Goal: Task Accomplishment & Management: Manage account settings

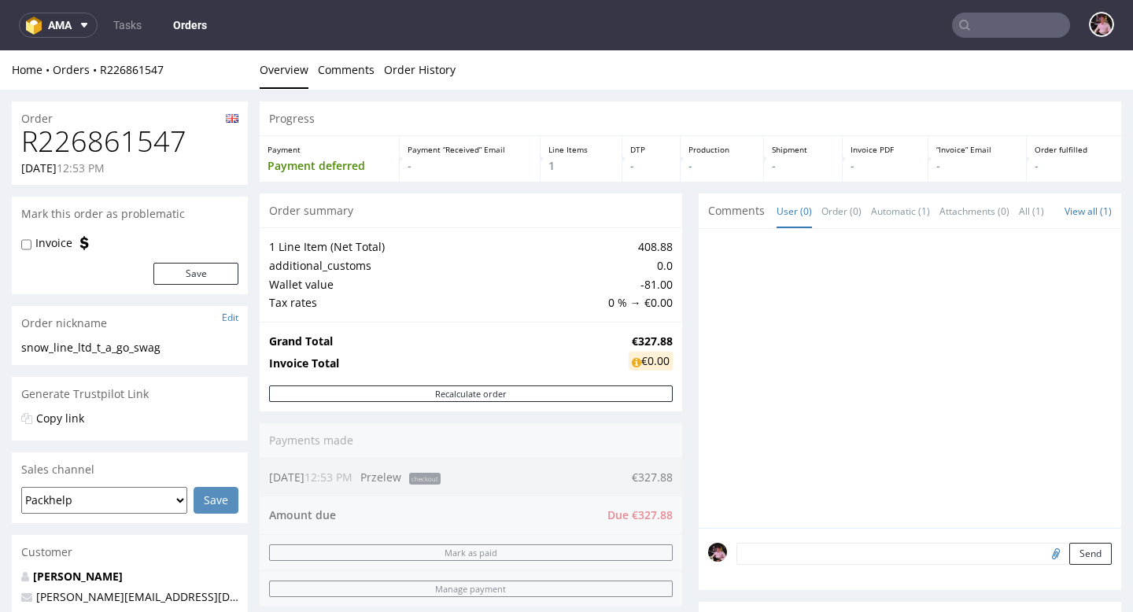
scroll to position [176, 0]
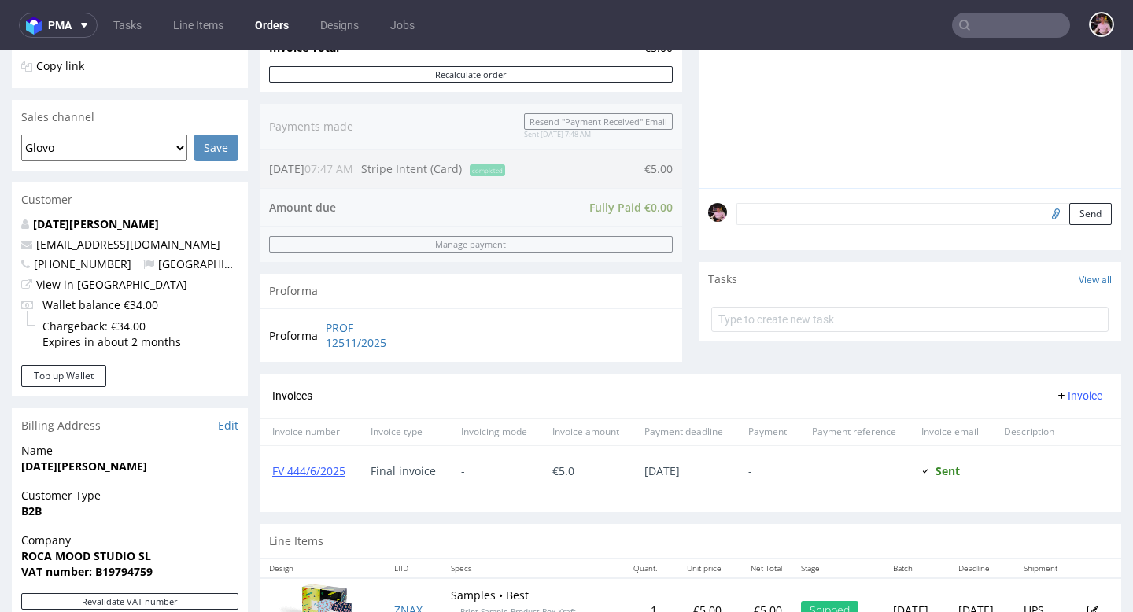
scroll to position [686, 0]
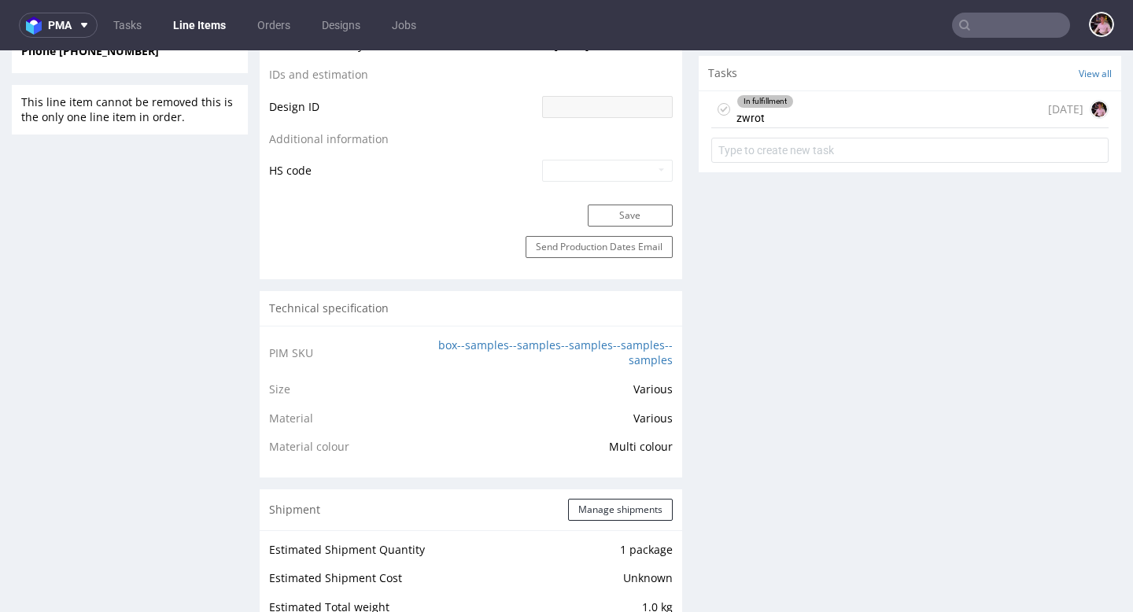
scroll to position [815, 0]
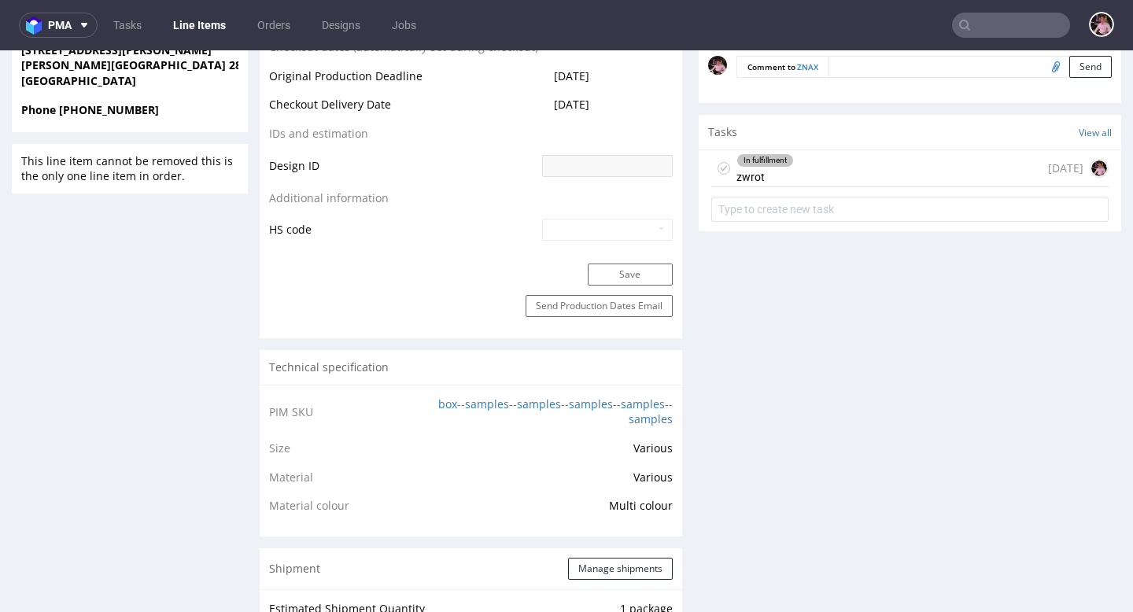
click at [868, 165] on div "In fulfillment zwrot 27 days ago" at bounding box center [911, 168] width 398 height 37
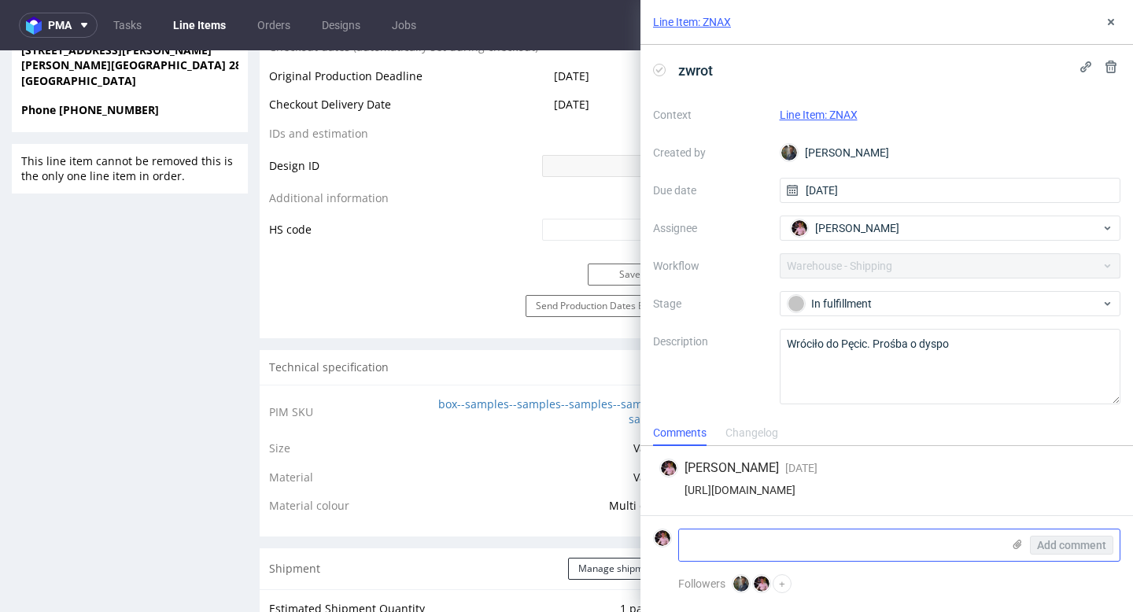
click at [818, 544] on textarea at bounding box center [840, 545] width 323 height 31
paste textarea "Lucia Rodriguez Calle francisco Alonso n.3, nave 11, oficina 5. Pol.Industrial …"
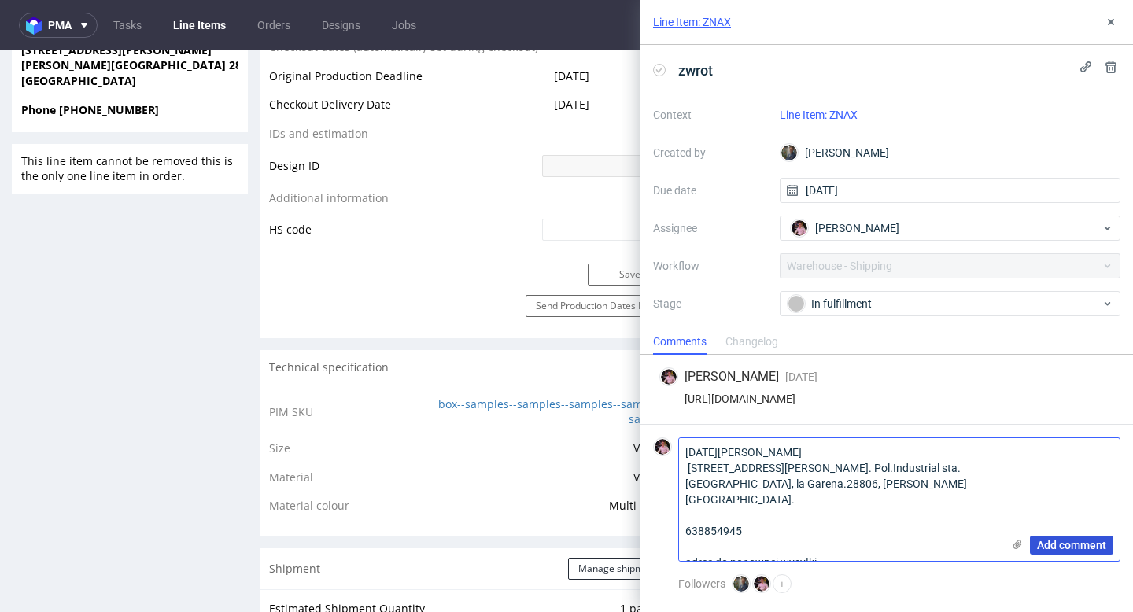
type textarea "Lucia Rodriguez Calle francisco Alonso n.3, nave 11, oficina 5. Pol.Industrial …"
click at [1058, 552] on button "Add comment" at bounding box center [1071, 545] width 83 height 19
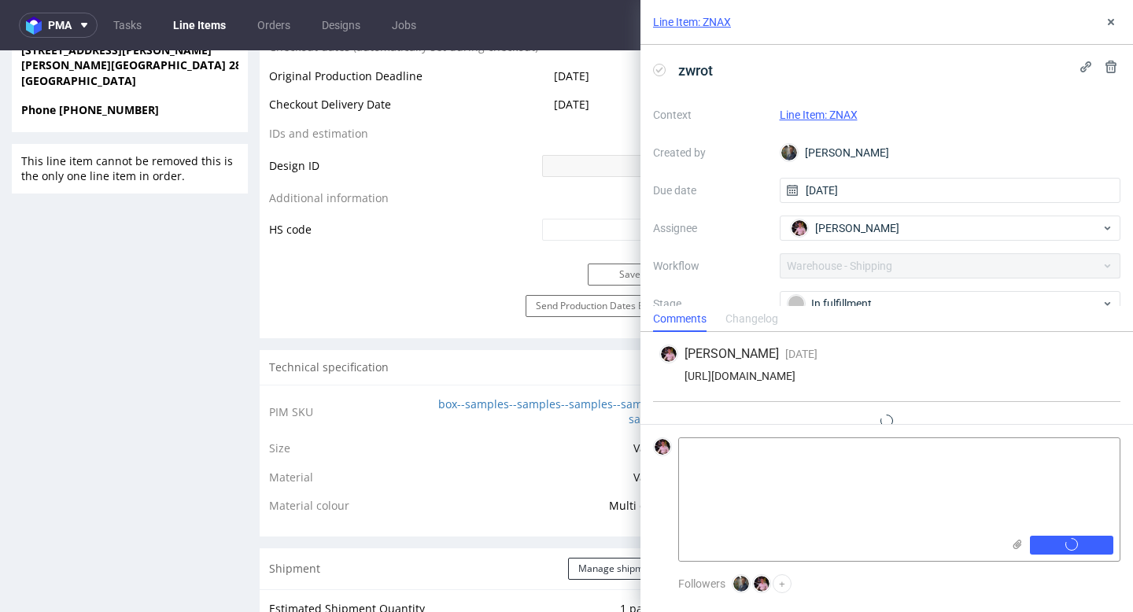
scroll to position [31, 0]
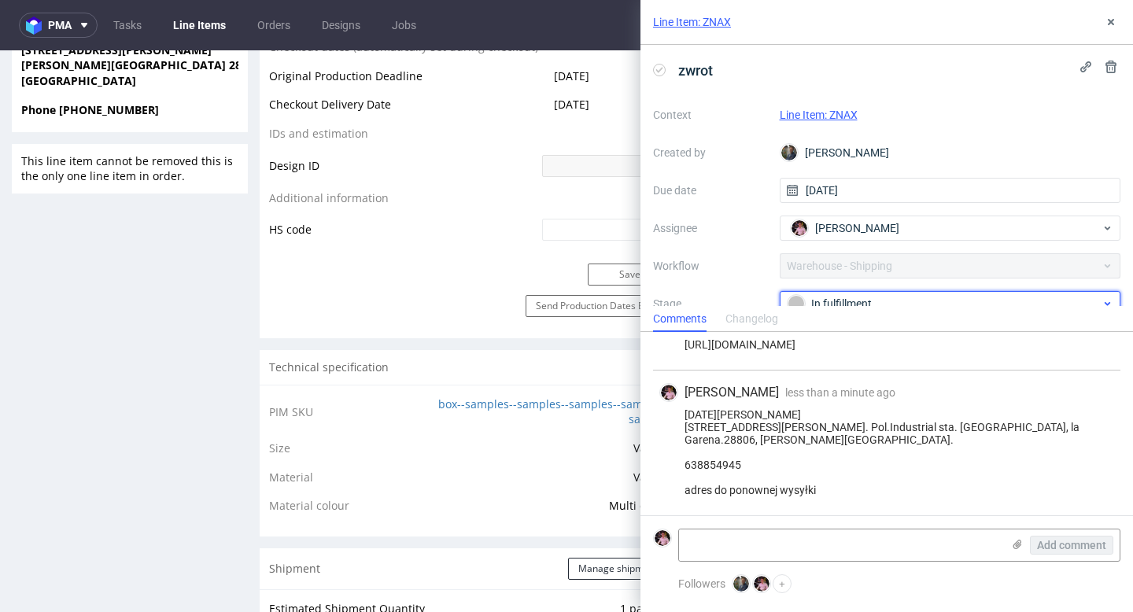
click at [893, 293] on div "In fulfillment" at bounding box center [951, 303] width 342 height 25
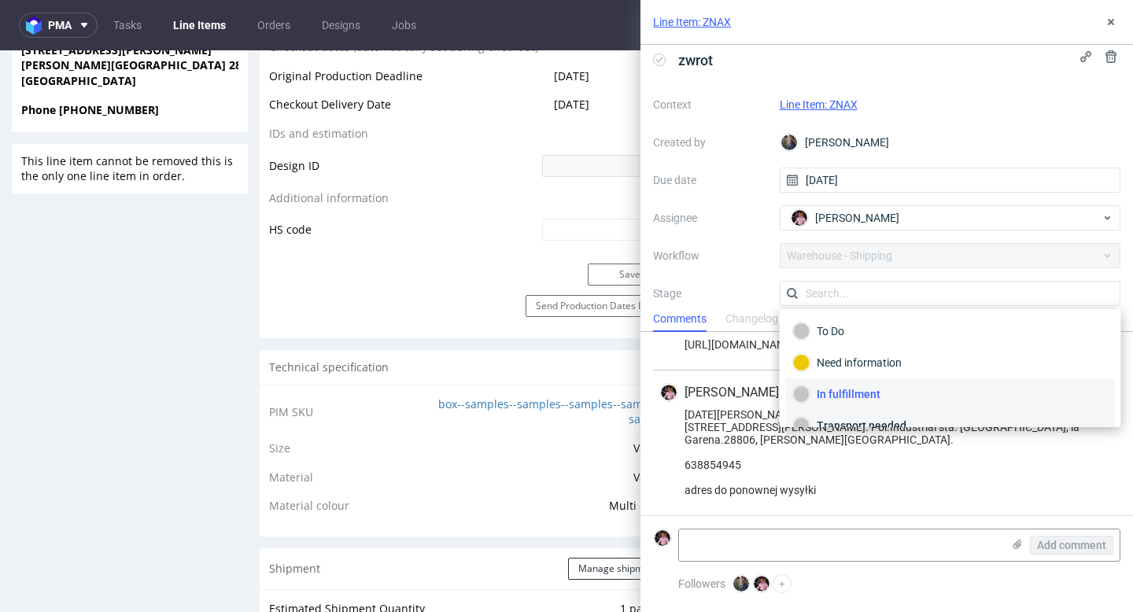
click at [852, 418] on div "Transport needed" at bounding box center [950, 425] width 315 height 17
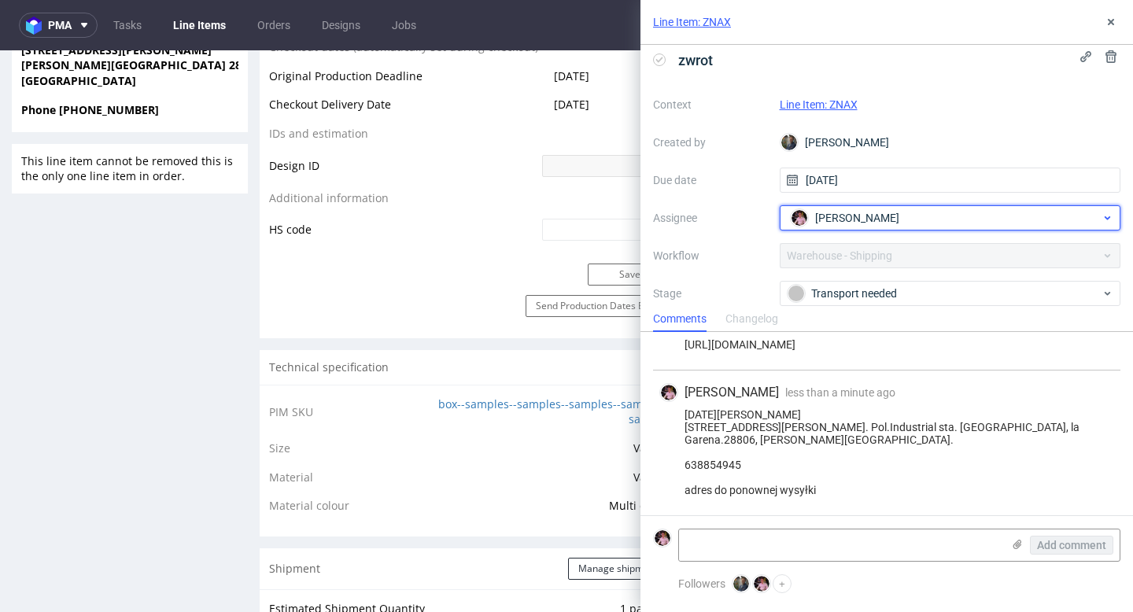
click at [838, 220] on span "[PERSON_NAME]" at bounding box center [857, 218] width 84 height 16
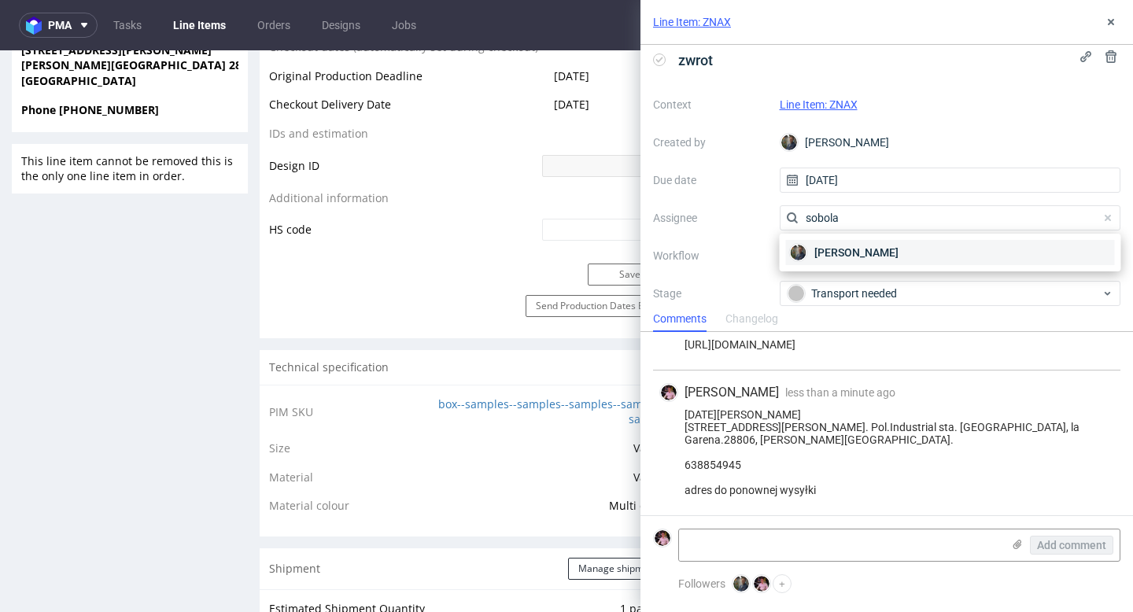
type input "sobola"
click at [859, 253] on span "[PERSON_NAME]" at bounding box center [857, 253] width 84 height 16
click at [1108, 18] on icon at bounding box center [1111, 22] width 13 height 13
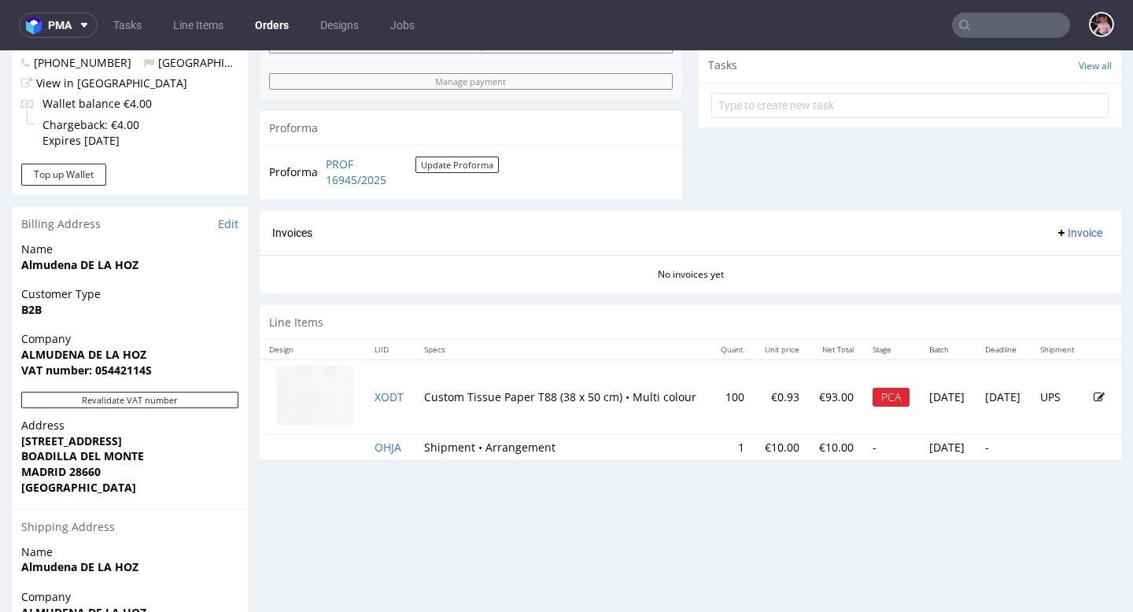
scroll to position [559, 0]
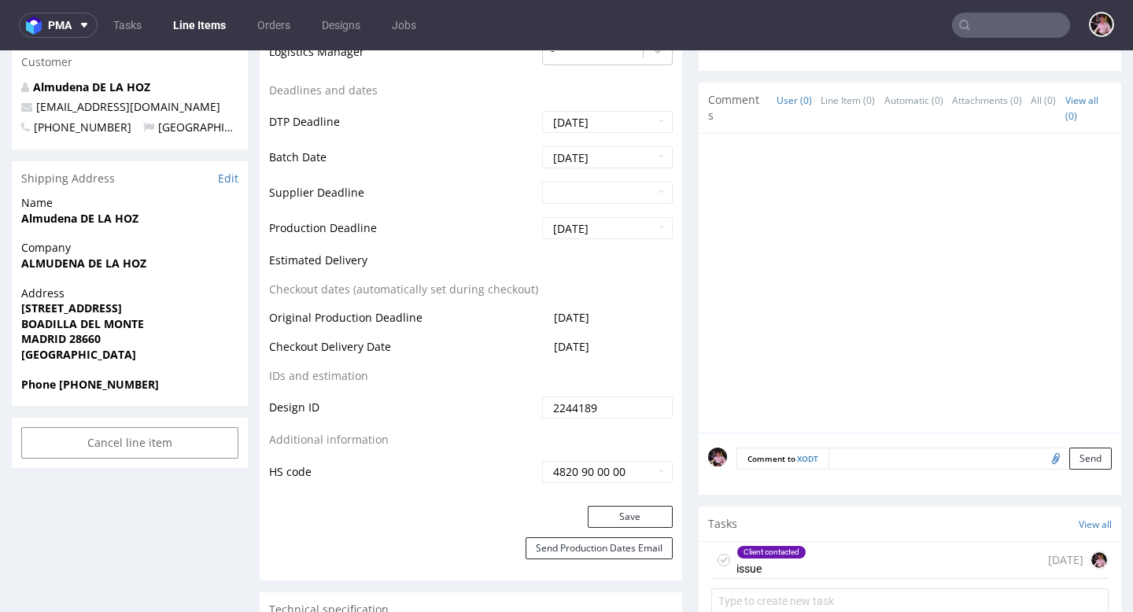
scroll to position [582, 0]
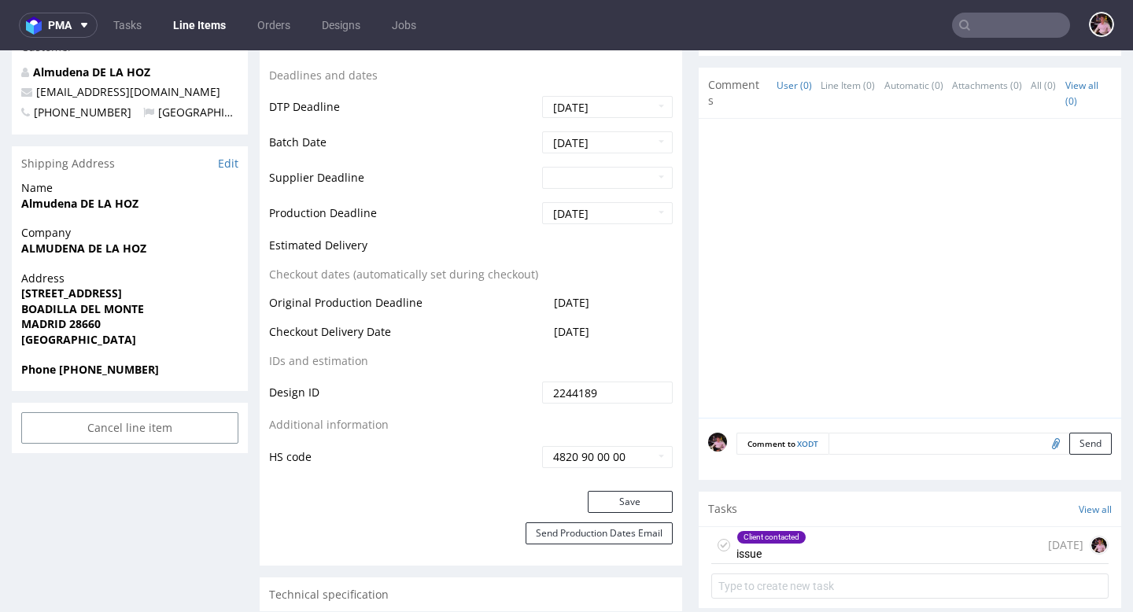
click at [902, 536] on div "Client contacted issue 7 days ago" at bounding box center [911, 545] width 398 height 37
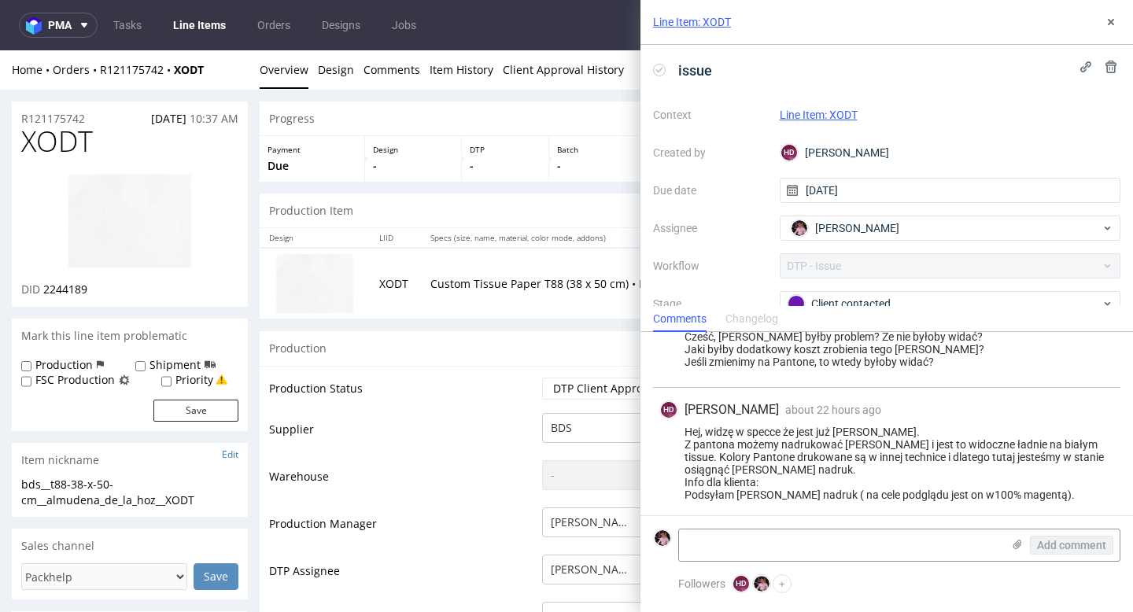
scroll to position [324, 0]
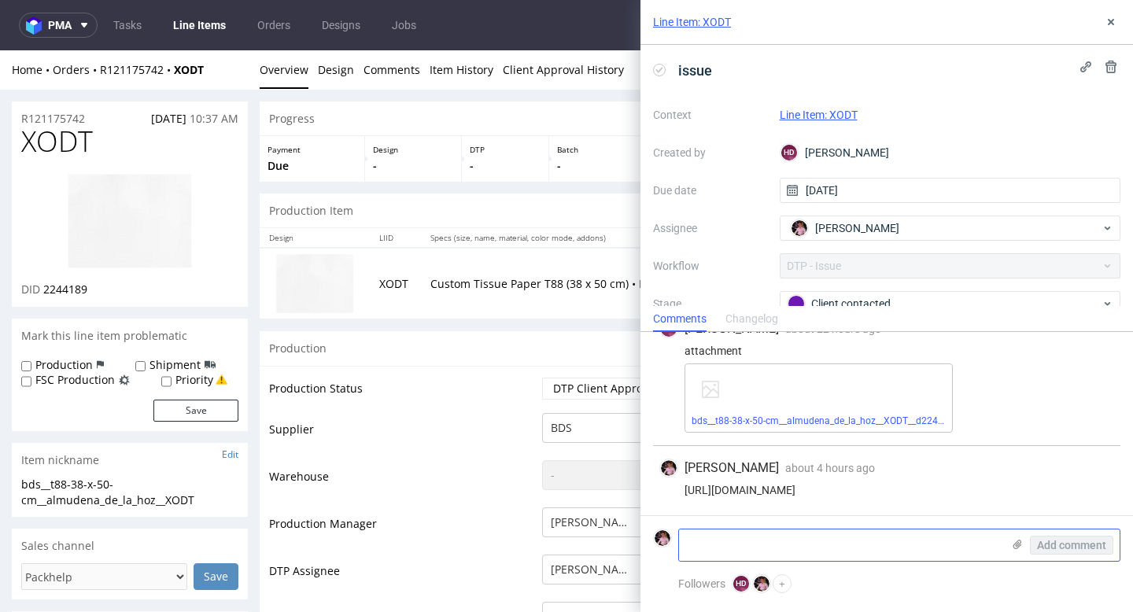
click at [801, 540] on textarea at bounding box center [840, 545] width 323 height 31
type textarea "To robimy pantone i white"
click at [1078, 536] on button "Add comment" at bounding box center [1071, 545] width 83 height 19
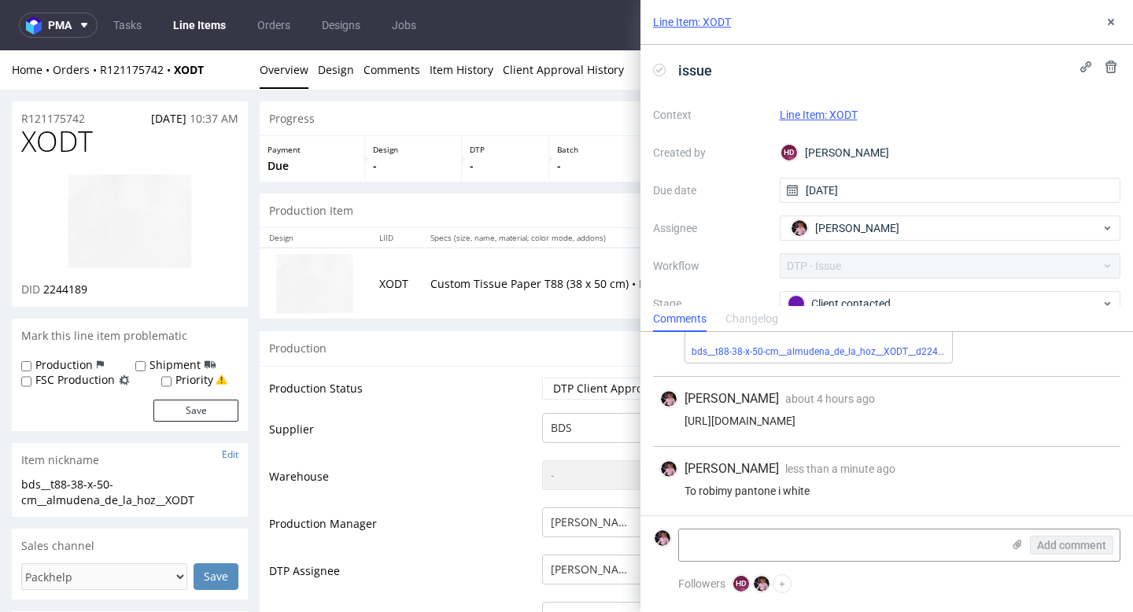
scroll to position [394, 0]
click at [1113, 15] on button at bounding box center [1111, 22] width 19 height 19
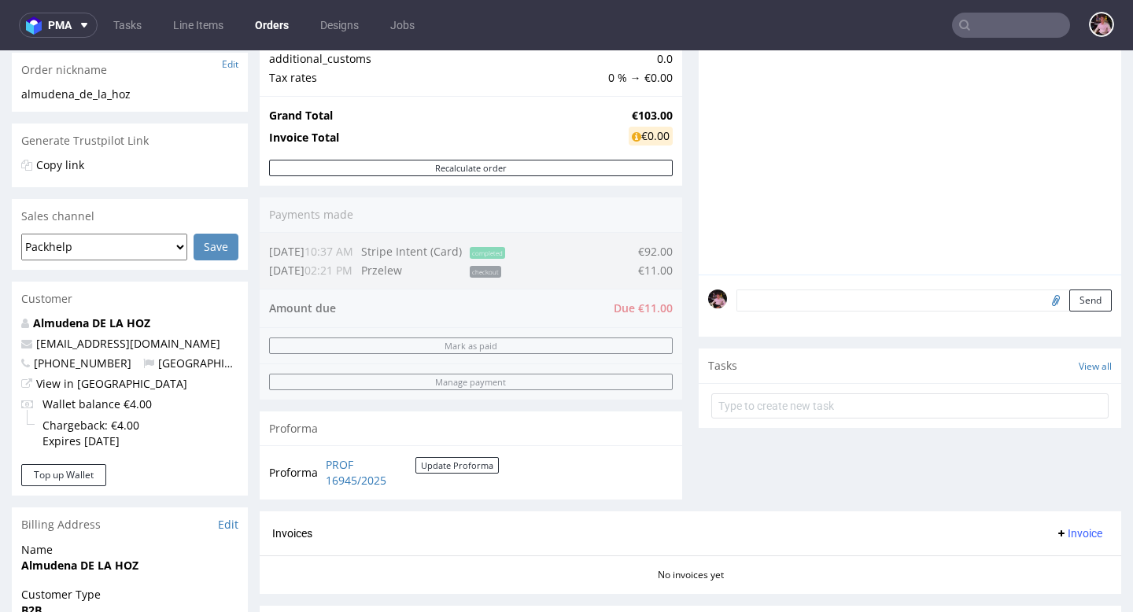
scroll to position [260, 0]
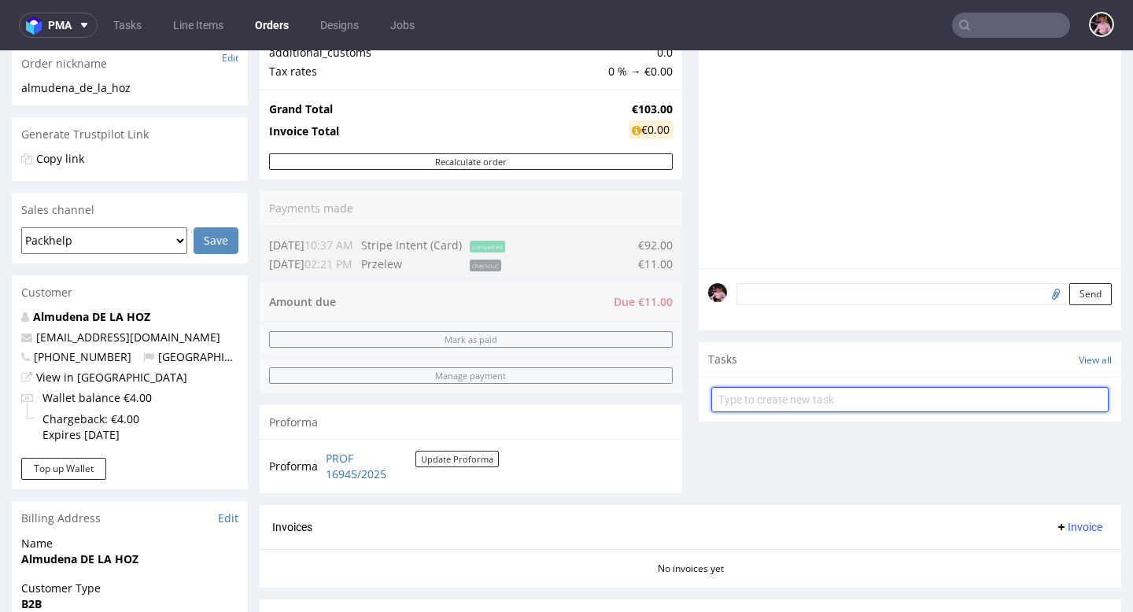
click at [823, 412] on input "text" at bounding box center [911, 399] width 398 height 25
type input "payment link"
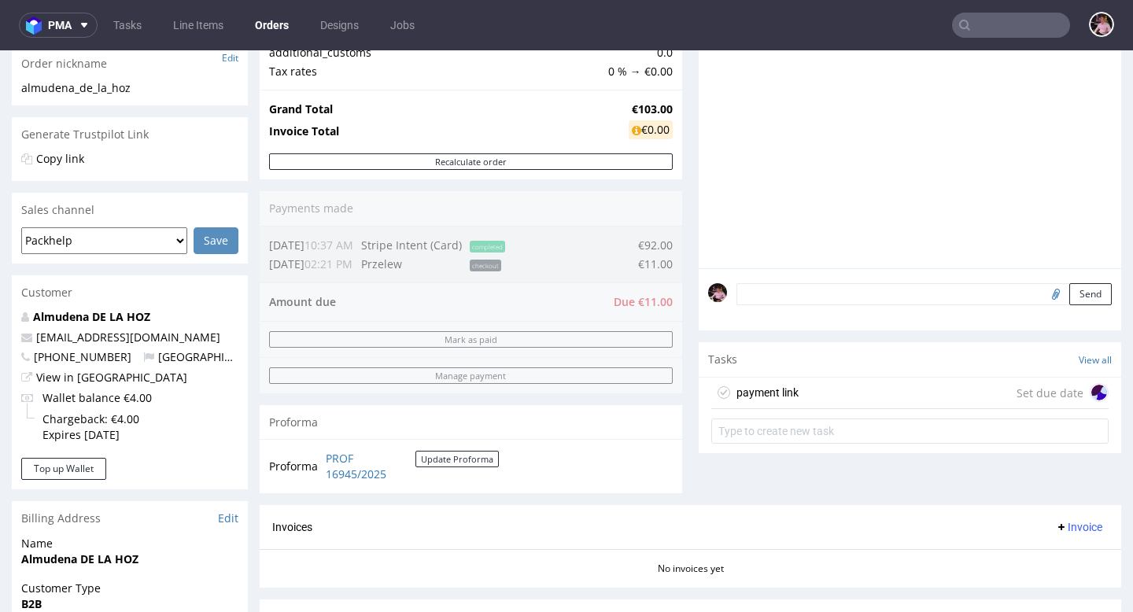
click at [796, 409] on div "payment link Set due date" at bounding box center [911, 393] width 398 height 31
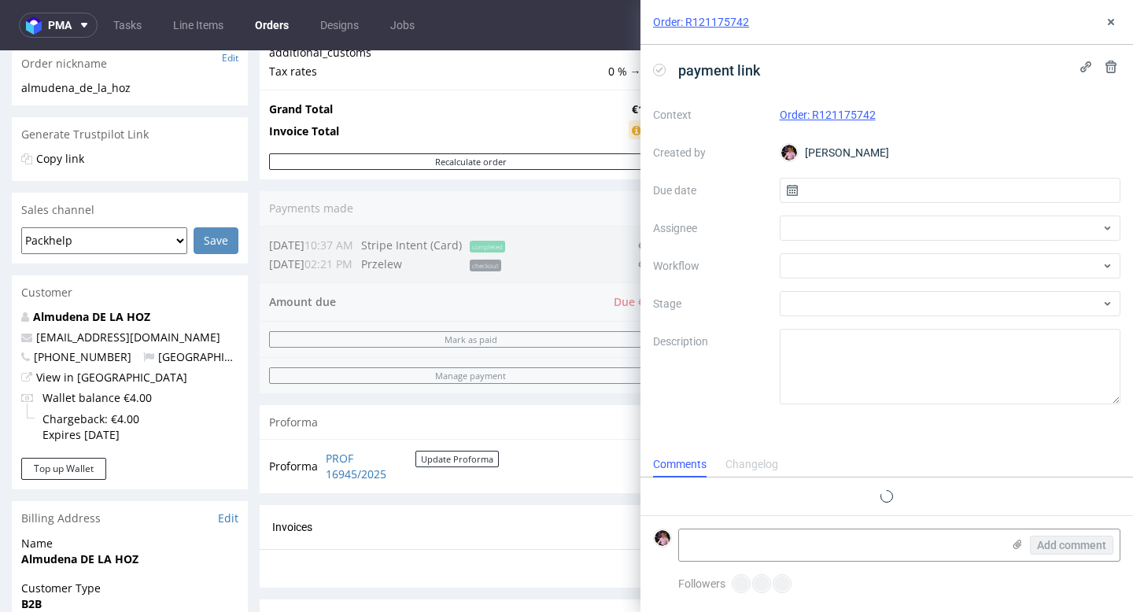
scroll to position [13, 0]
click at [838, 187] on input "text" at bounding box center [951, 190] width 342 height 25
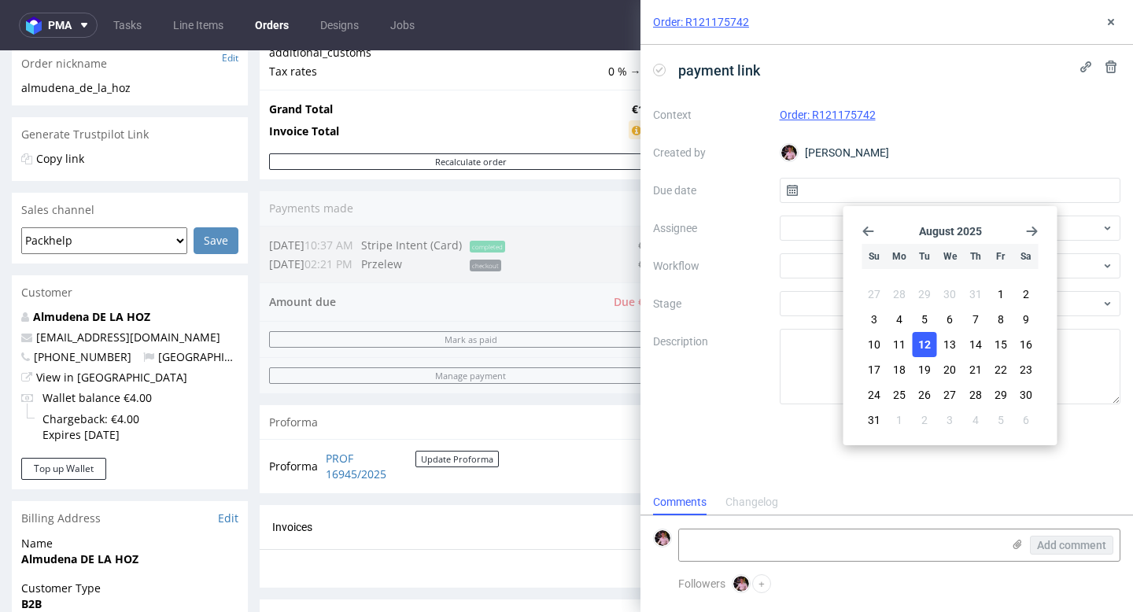
click at [929, 343] on span "12" at bounding box center [925, 345] width 13 height 16
type input "[DATE]"
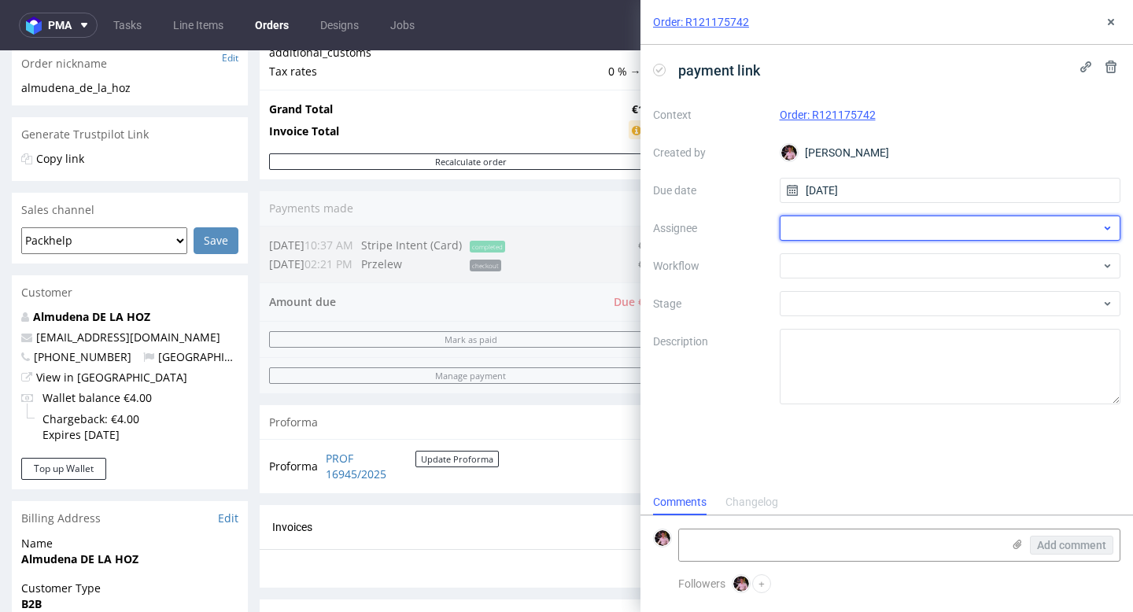
click at [819, 222] on div at bounding box center [951, 228] width 342 height 25
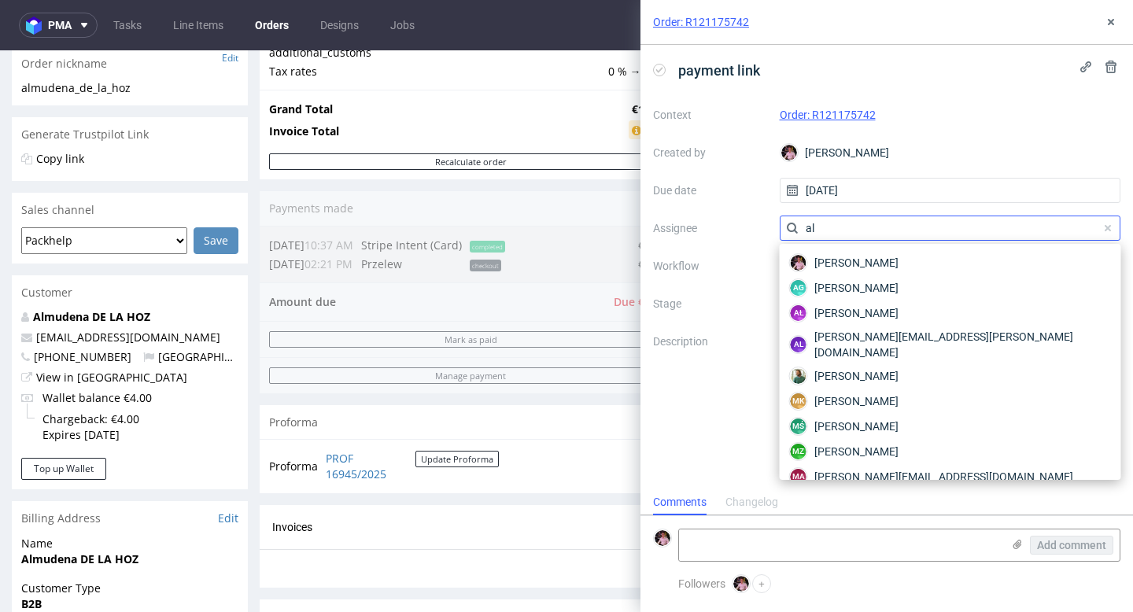
type input "a"
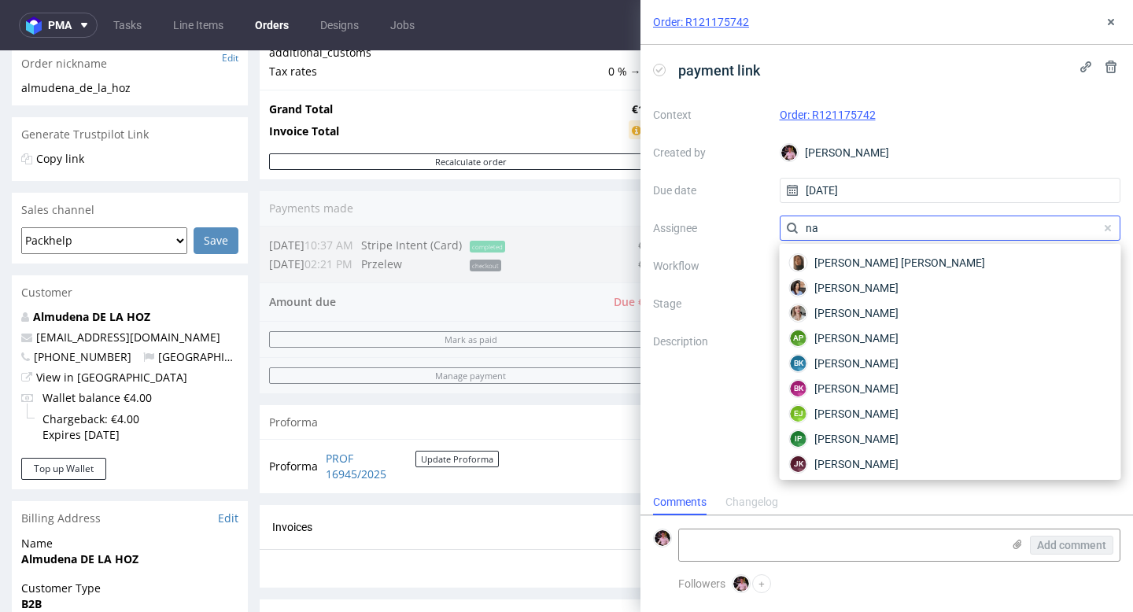
type input "n"
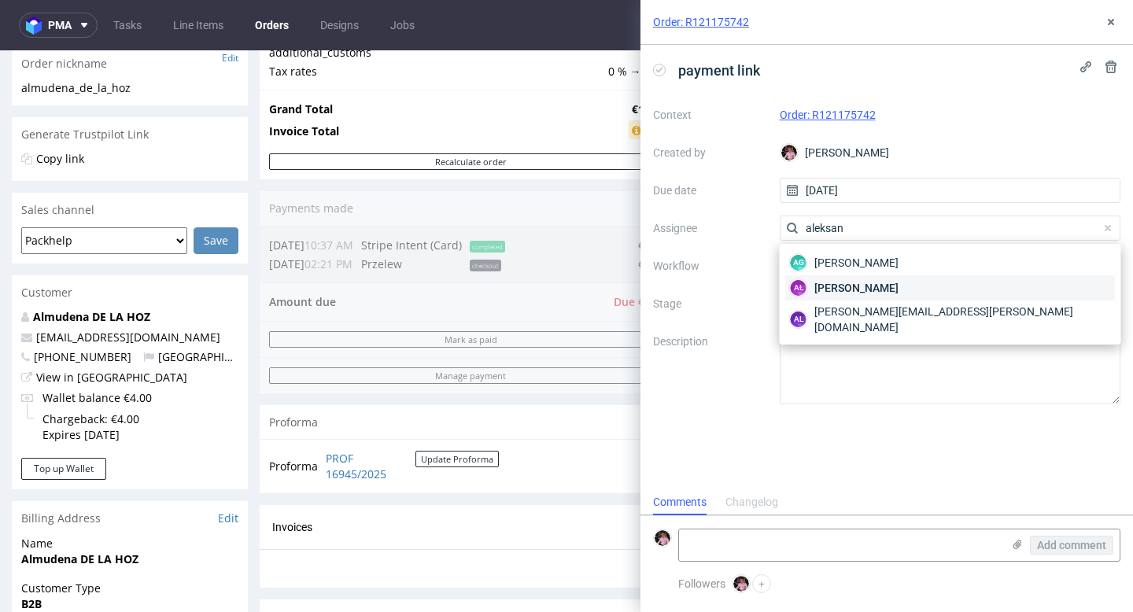
type input "aleksan"
click at [928, 287] on div "AŁ Aleksandra Łętowska" at bounding box center [950, 288] width 329 height 25
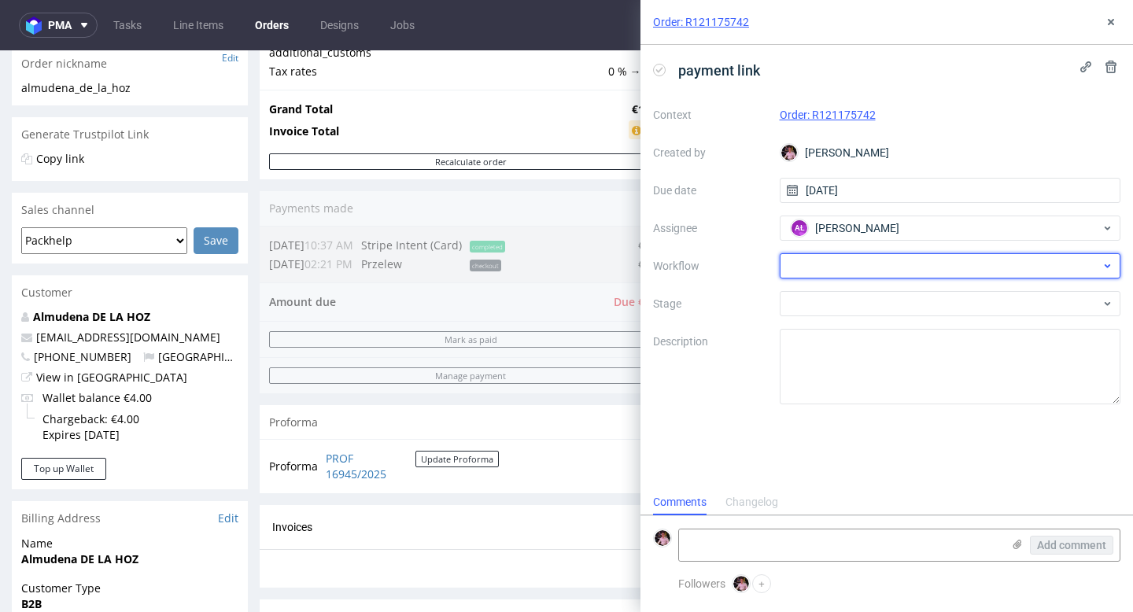
click at [874, 256] on div at bounding box center [951, 265] width 342 height 25
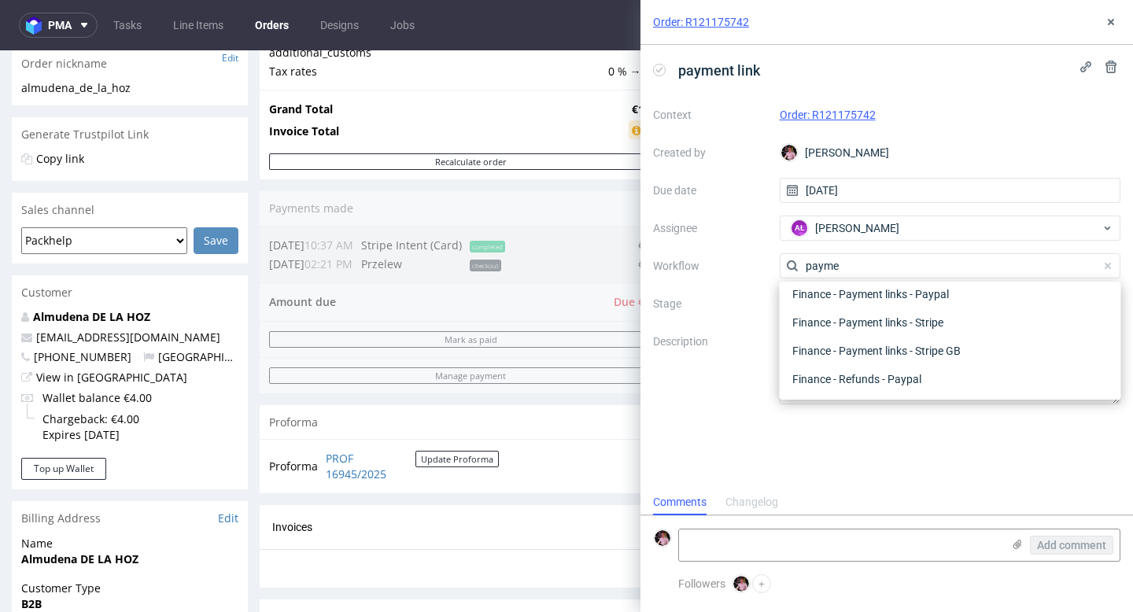
scroll to position [28, 0]
type input "paymen"
click at [932, 353] on div "Finance - Payment links - Stripe" at bounding box center [950, 351] width 329 height 28
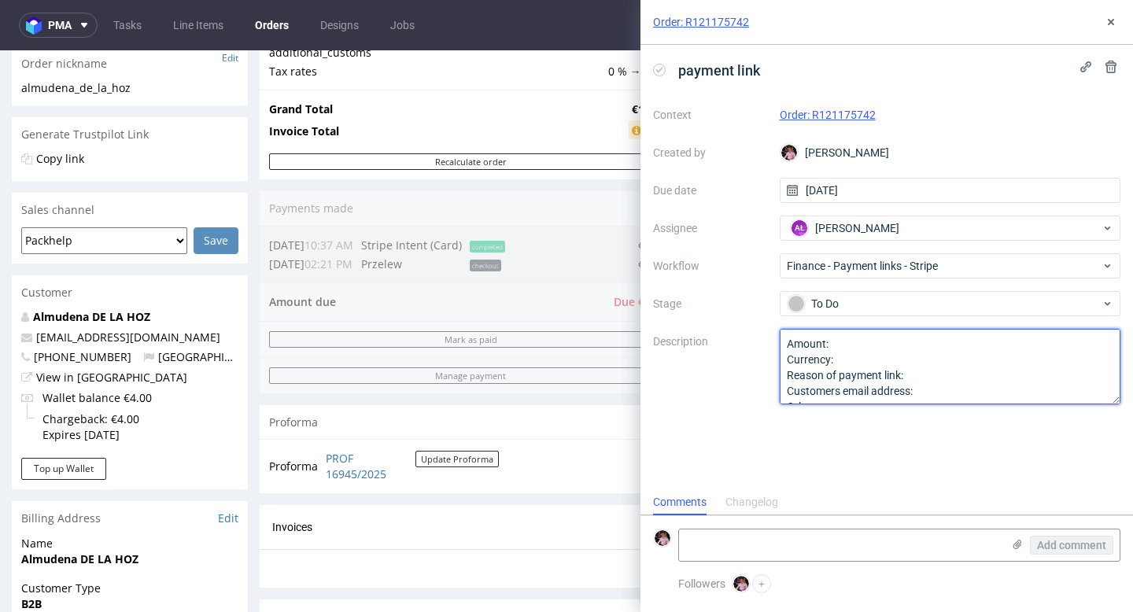
click at [855, 344] on textarea "Amount: Currency: Reason of payment link: Customers email address: Other:" at bounding box center [951, 367] width 342 height 76
click at [844, 362] on textarea "Amount: Currency: Reason of payment link: Customers email address: Other:" at bounding box center [951, 367] width 342 height 76
click at [948, 379] on textarea "Amount: Currency: Reason of payment link: Customers email address: Other:" at bounding box center [951, 367] width 342 height 76
click at [936, 389] on textarea "Amount: Currency: Reason of payment link: Customers email address: Other:" at bounding box center [951, 367] width 342 height 76
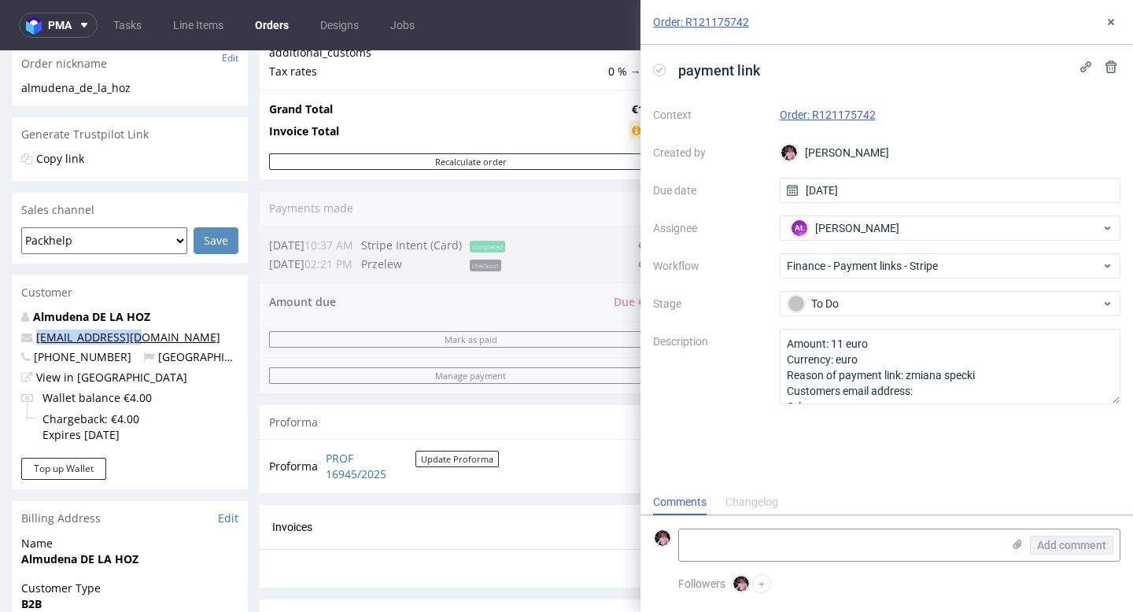
copy link "almuhoz@gmail.com"
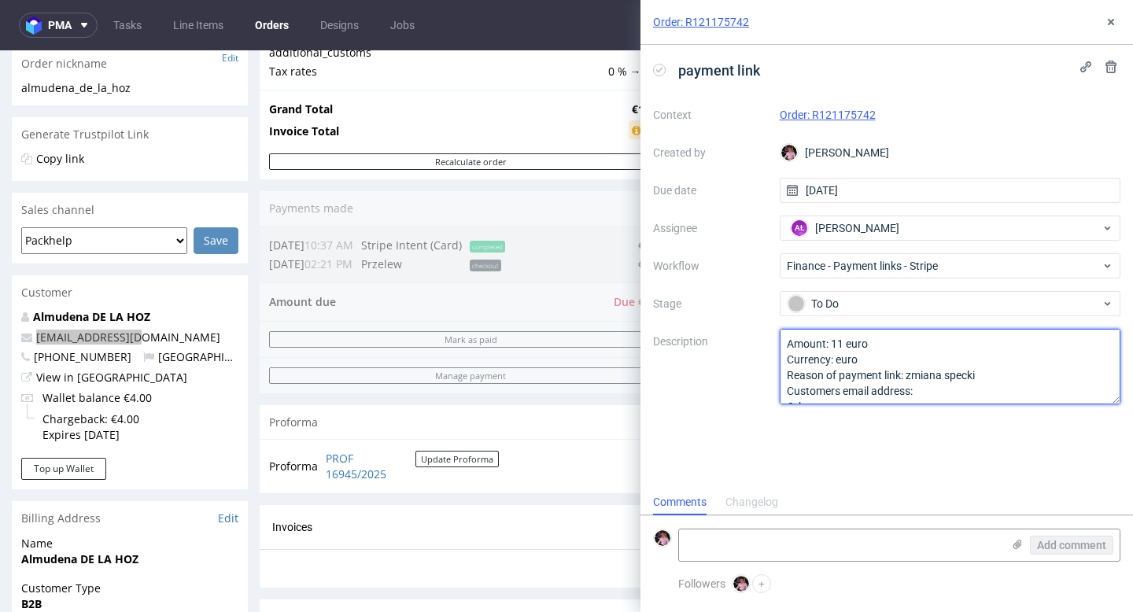
click at [967, 386] on textarea "Amount: 11 euro Currency: euro Reason of payment link: zmiana specki Customers …" at bounding box center [951, 367] width 342 height 76
type textarea "Amount: 11 euro Currency: euro Reason of payment link: zmiana specki Customers …"
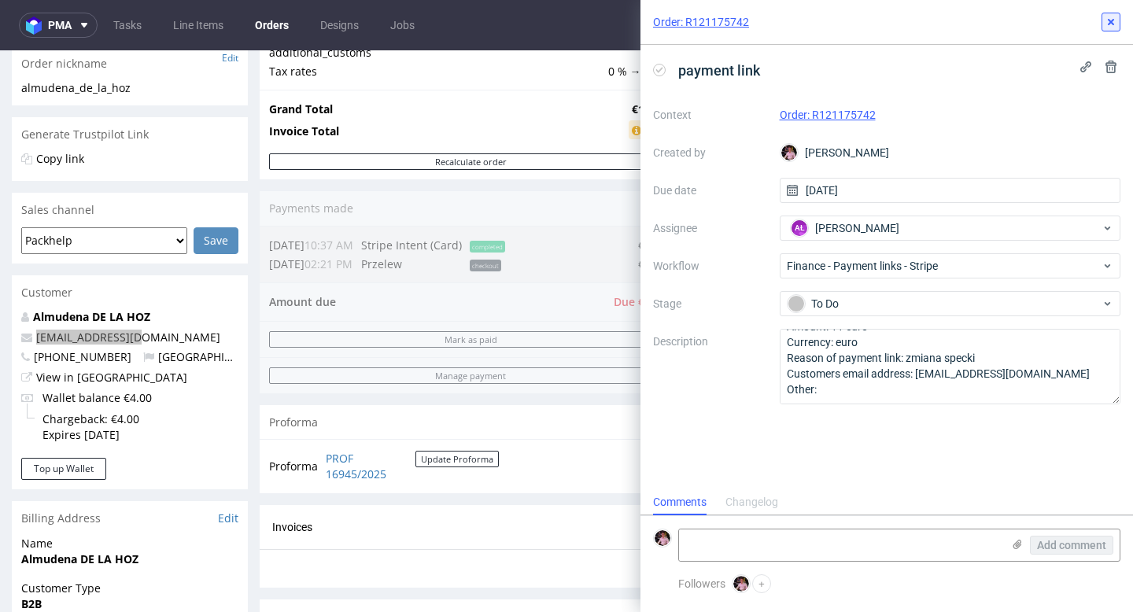
click at [1113, 20] on use at bounding box center [1111, 22] width 6 height 6
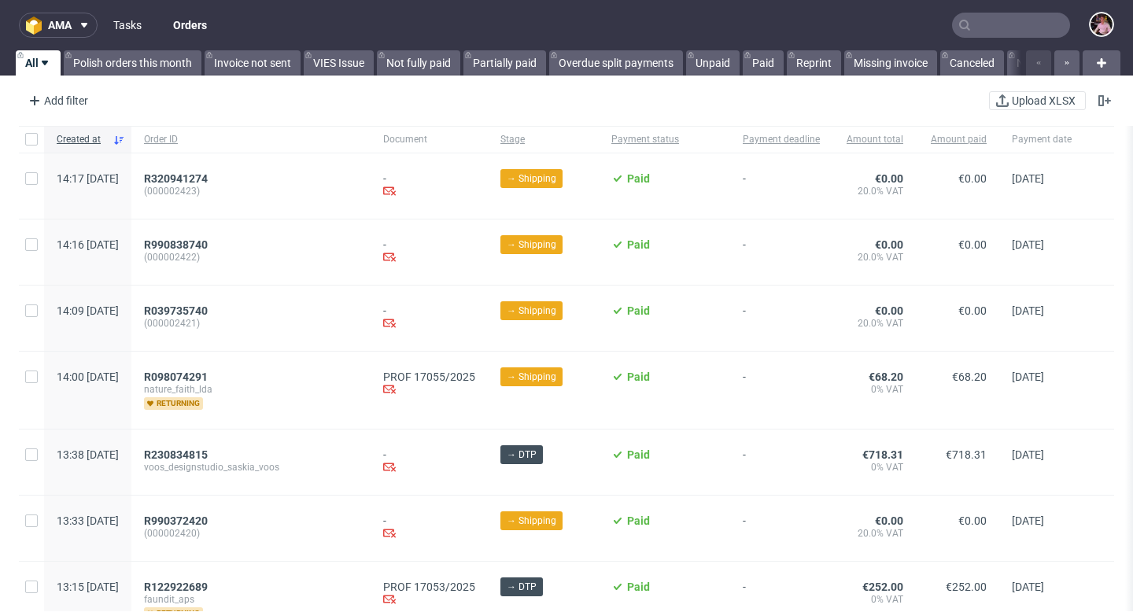
click at [131, 24] on link "Tasks" at bounding box center [127, 25] width 47 height 25
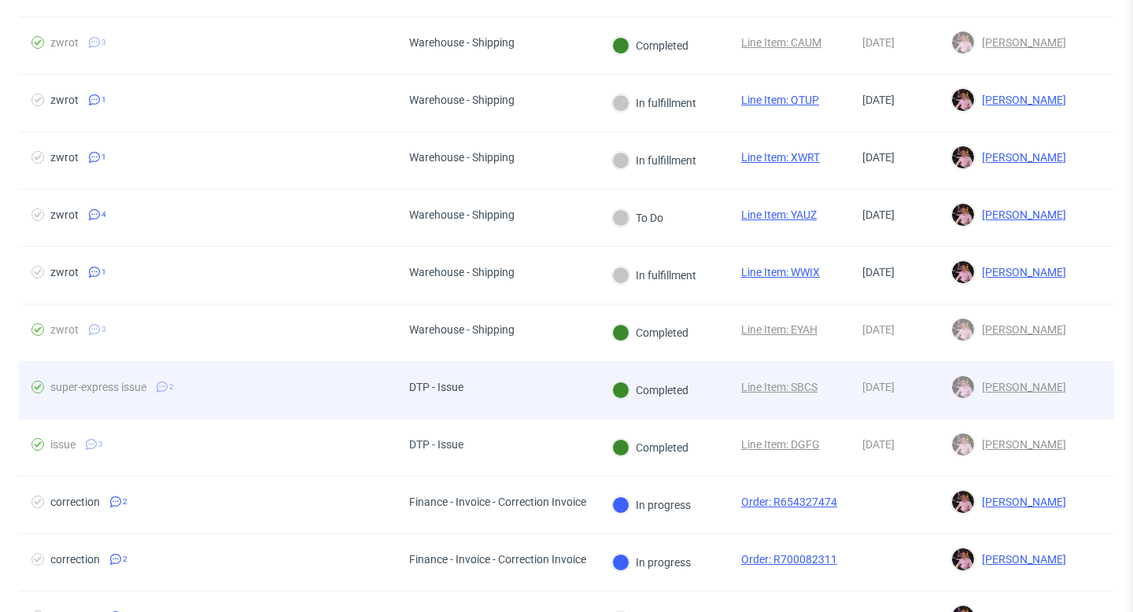
scroll to position [957, 0]
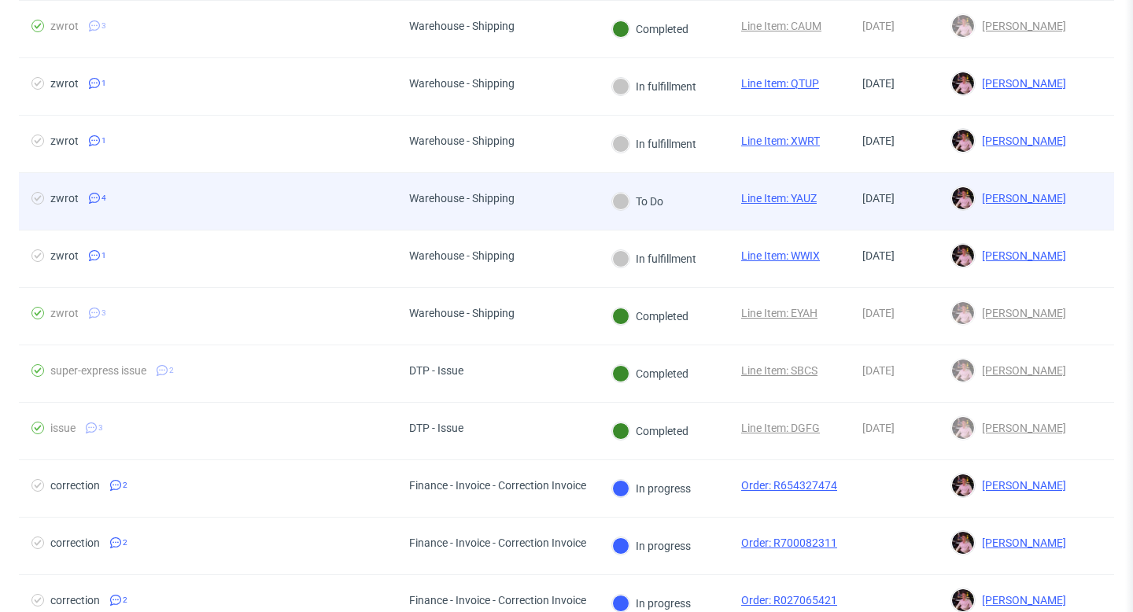
click at [465, 186] on div "Warehouse - Shipping" at bounding box center [462, 201] width 131 height 57
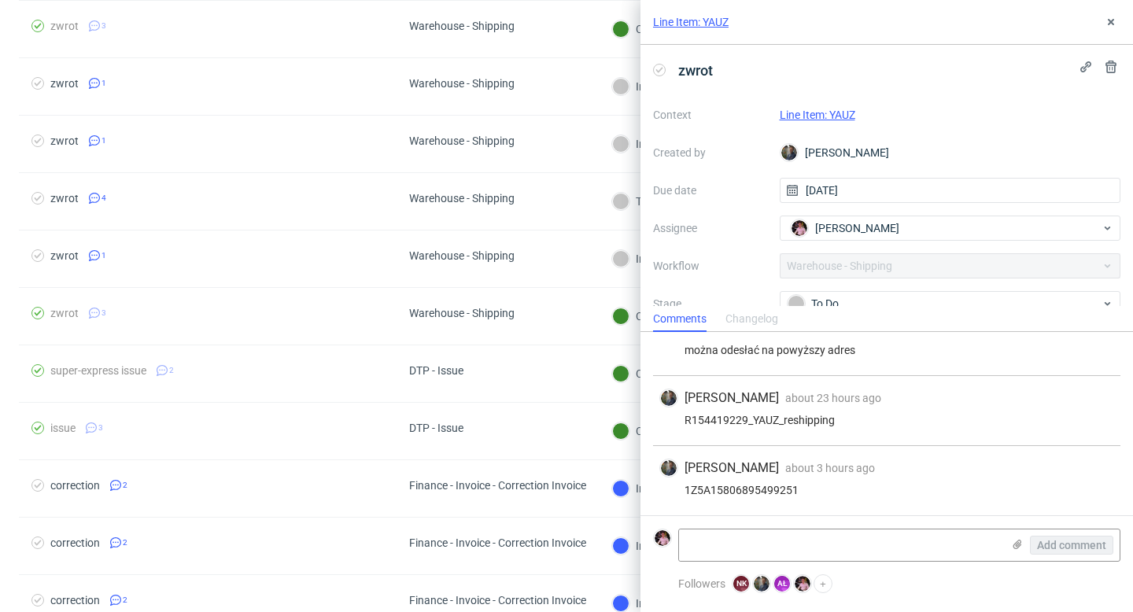
scroll to position [134, 0]
click at [724, 493] on div "1Z5A15806895499251" at bounding box center [887, 490] width 455 height 13
copy div "1Z5A15806895499251"
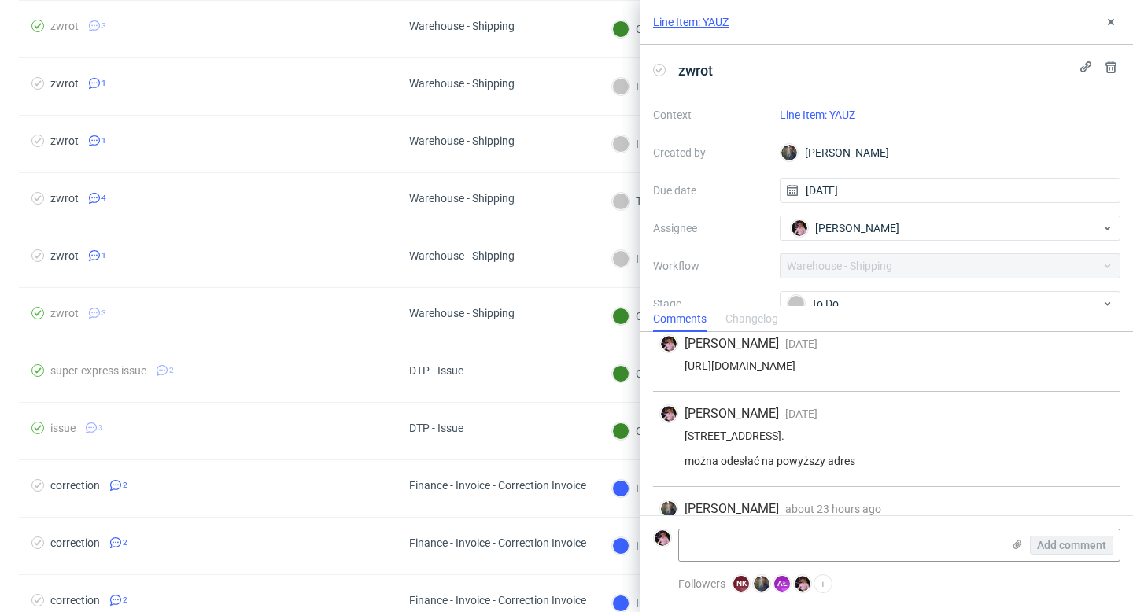
scroll to position [0, 0]
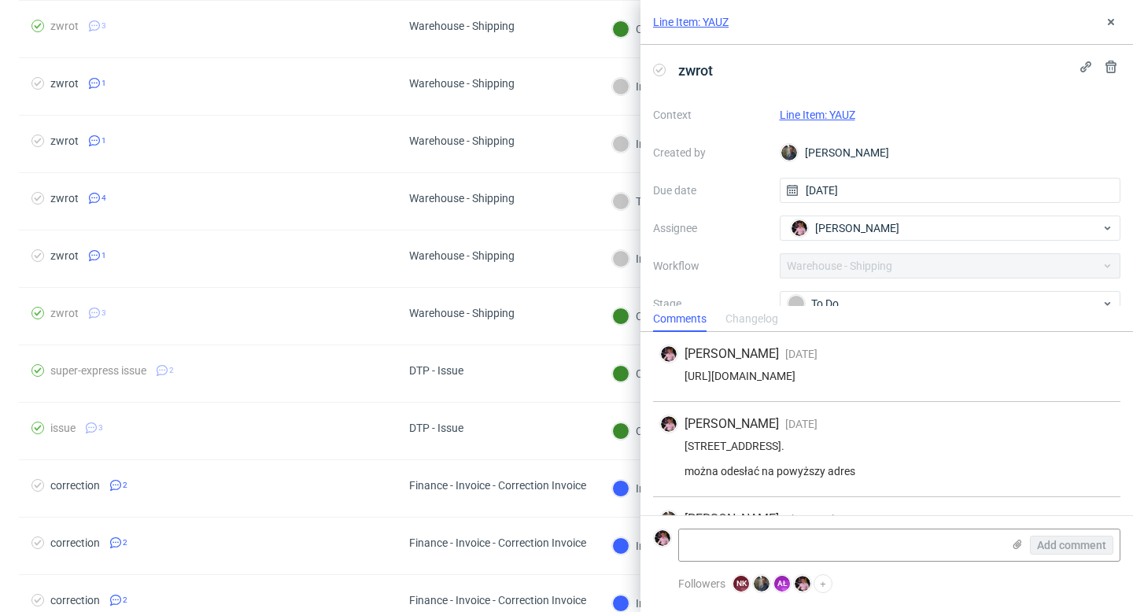
click at [889, 379] on div "[URL][DOMAIN_NAME]" at bounding box center [887, 376] width 455 height 13
copy div "[URL][DOMAIN_NAME]"
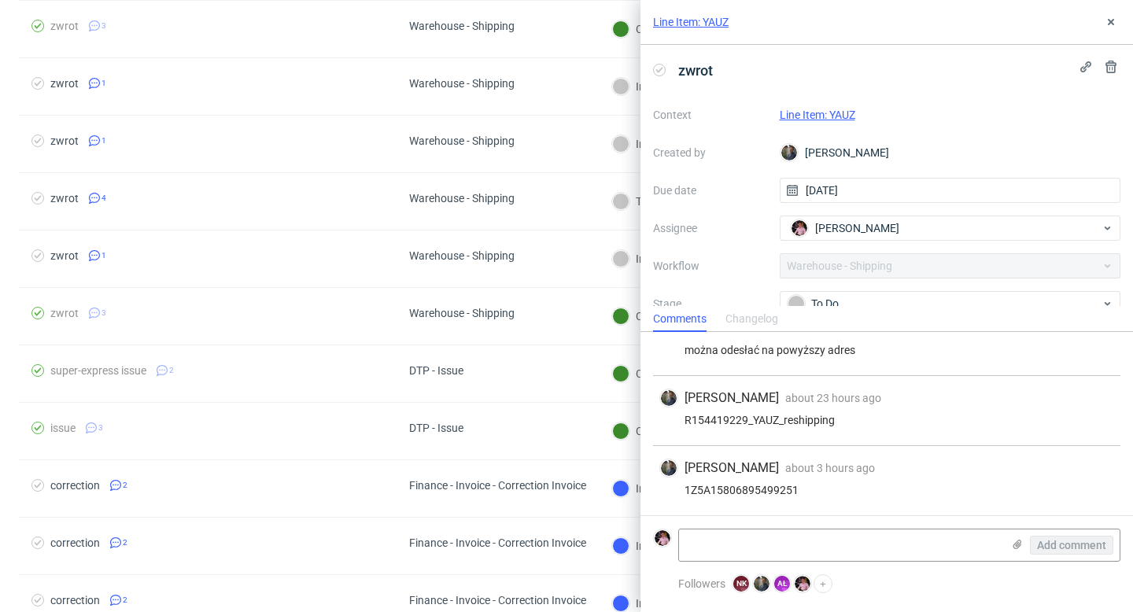
click at [749, 494] on div "1Z5A15806895499251" at bounding box center [887, 490] width 455 height 13
copy div "1Z5A15806895499251"
click at [770, 545] on textarea at bounding box center [840, 545] width 323 height 31
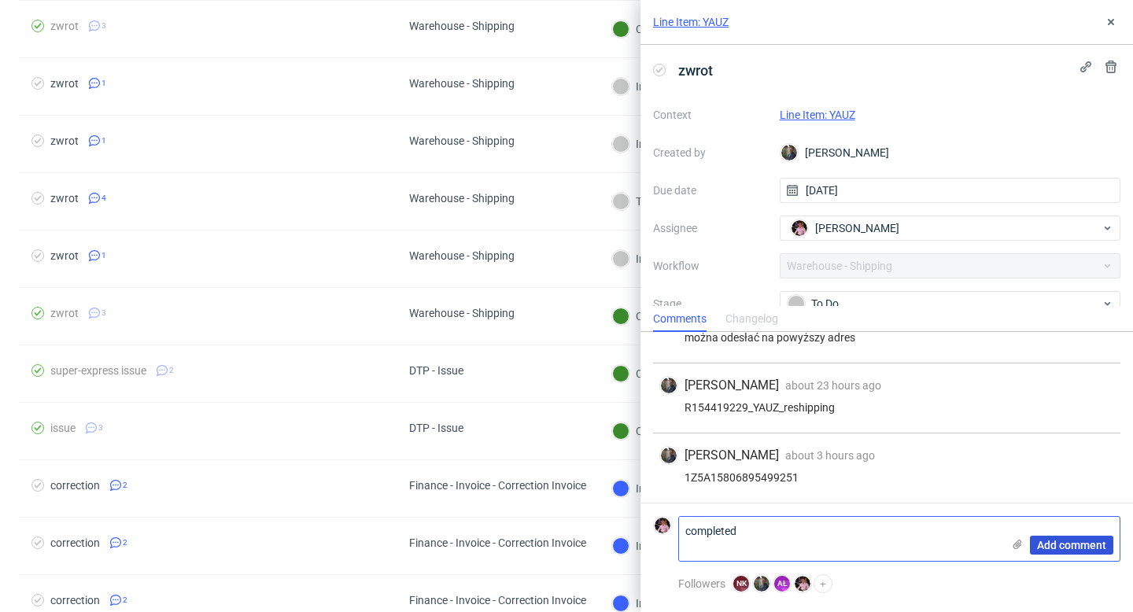
type textarea "completed"
click at [1073, 543] on span "Add comment" at bounding box center [1071, 545] width 69 height 11
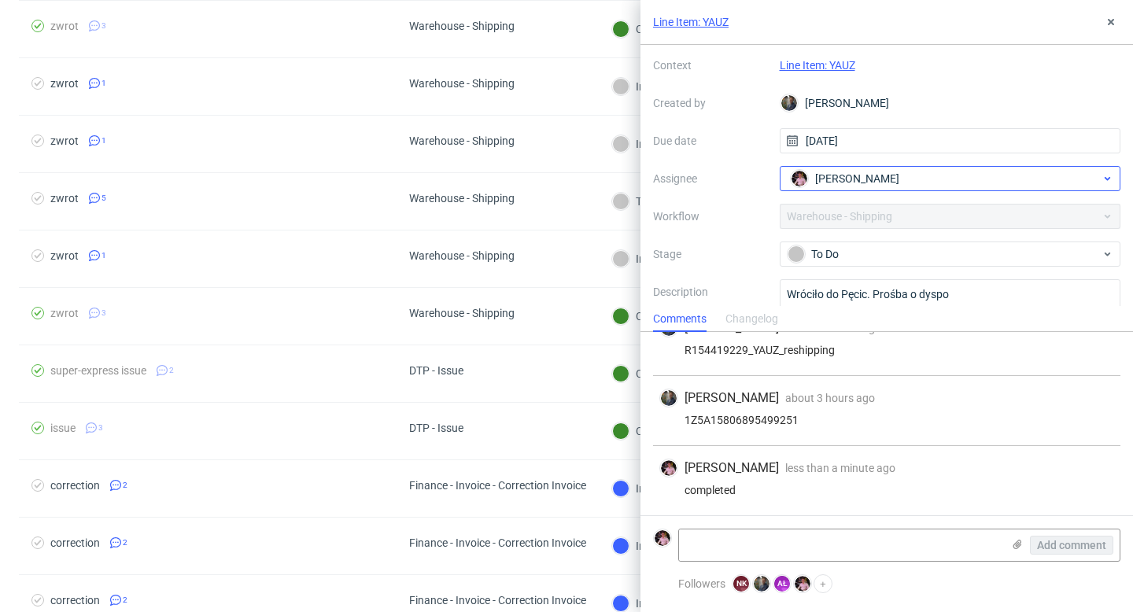
scroll to position [103, 0]
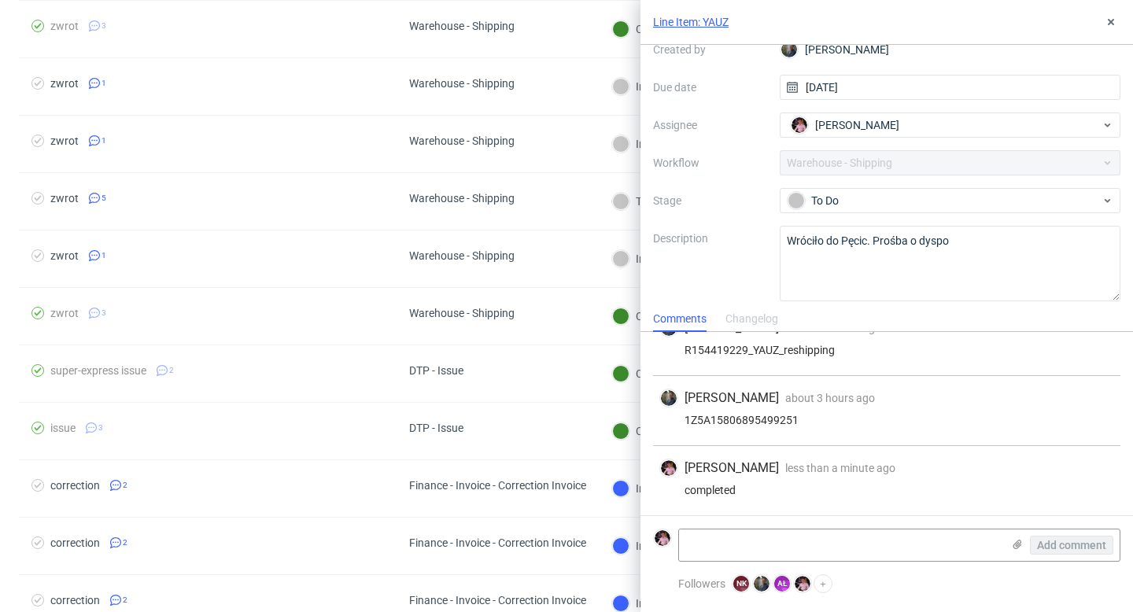
click at [816, 183] on div "Context Line Item: YAUZ Created by [PERSON_NAME] Due date [DATE] Assignee [PERS…" at bounding box center [887, 150] width 468 height 302
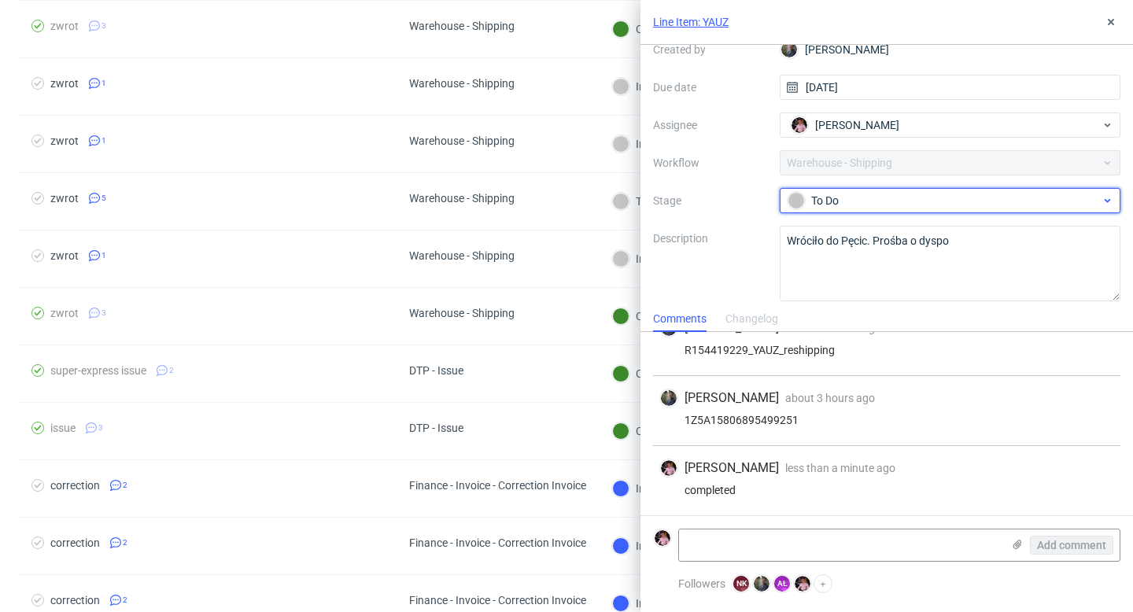
click at [818, 193] on div "To Do" at bounding box center [944, 200] width 313 height 17
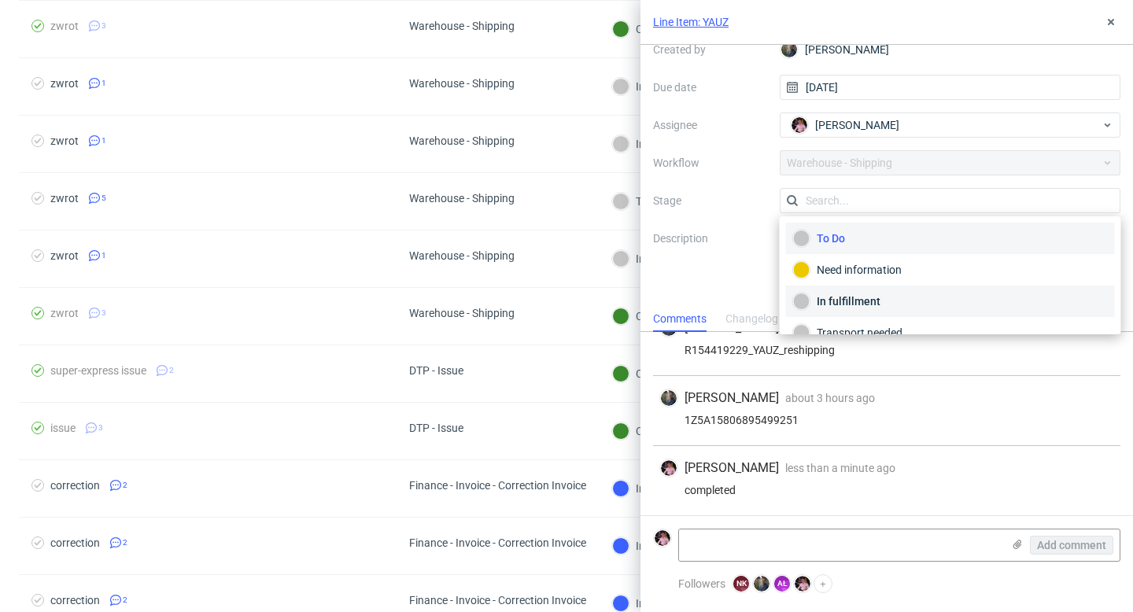
scroll to position [83, 0]
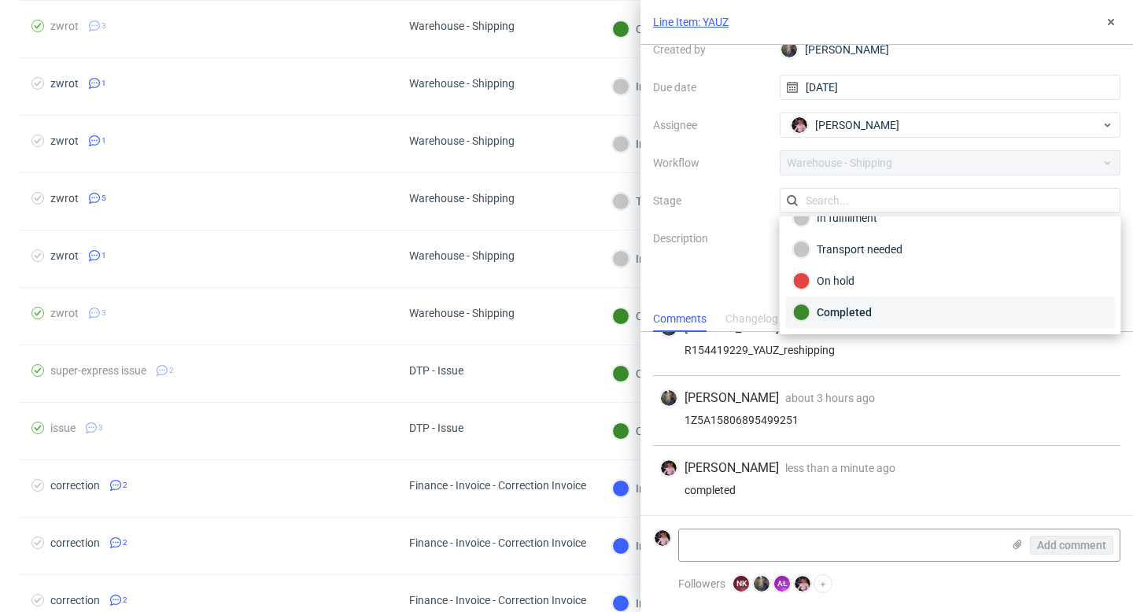
click at [842, 307] on div "Completed" at bounding box center [950, 312] width 315 height 17
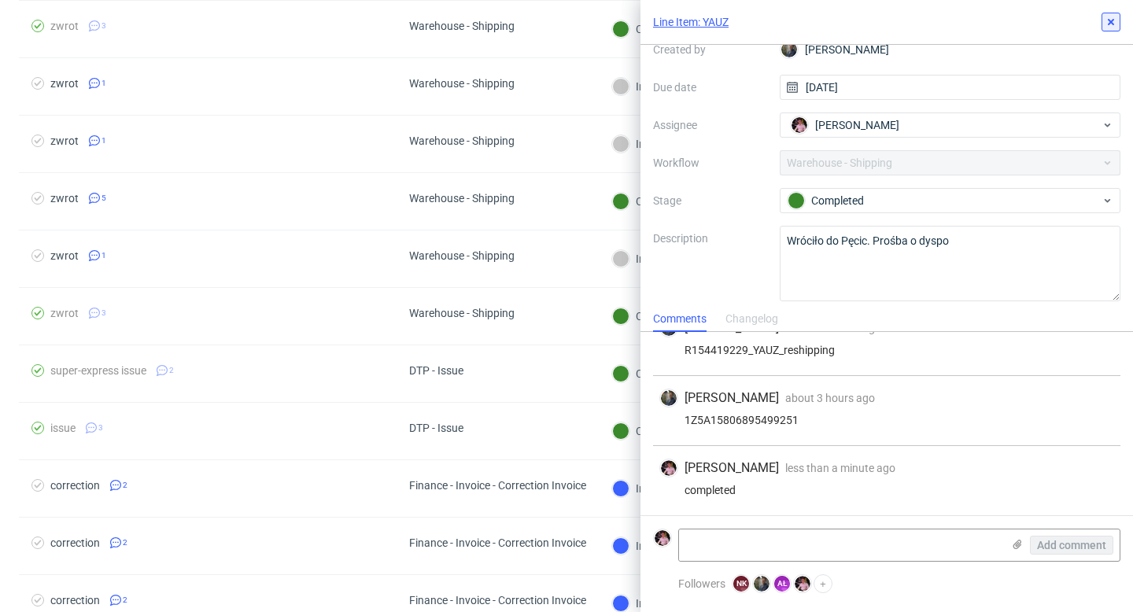
click at [1114, 23] on icon at bounding box center [1111, 22] width 13 height 13
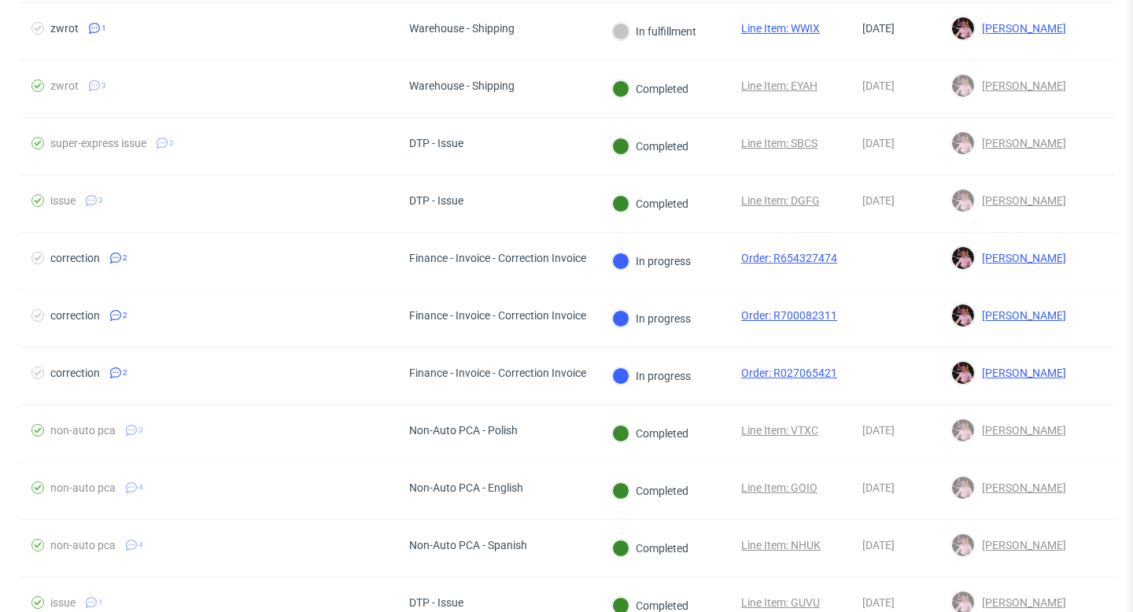
scroll to position [1315, 0]
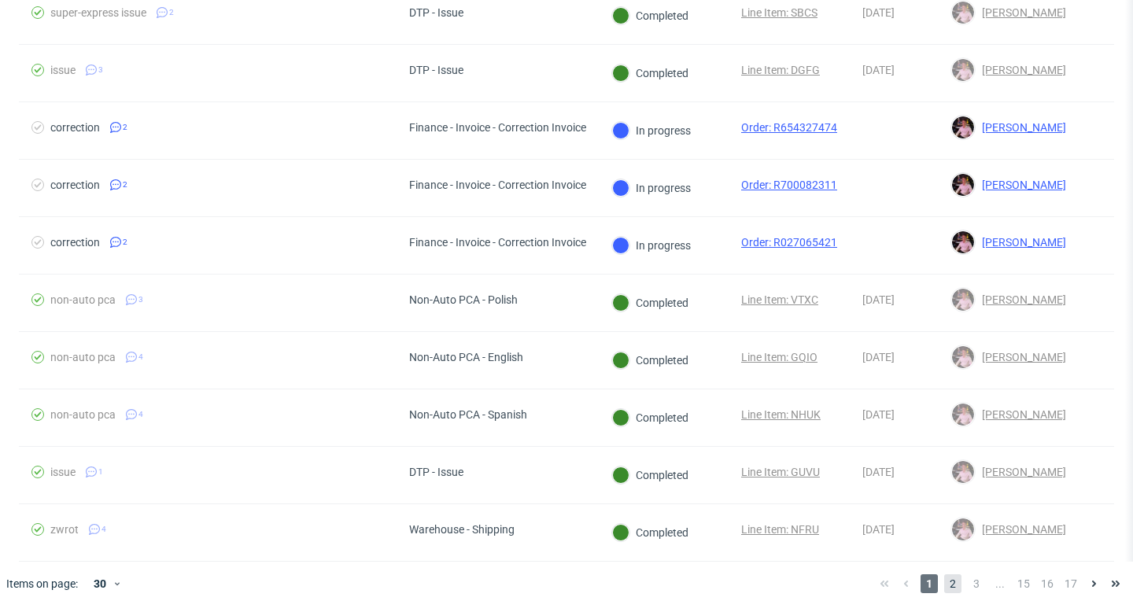
click at [945, 590] on span "2" at bounding box center [953, 584] width 17 height 19
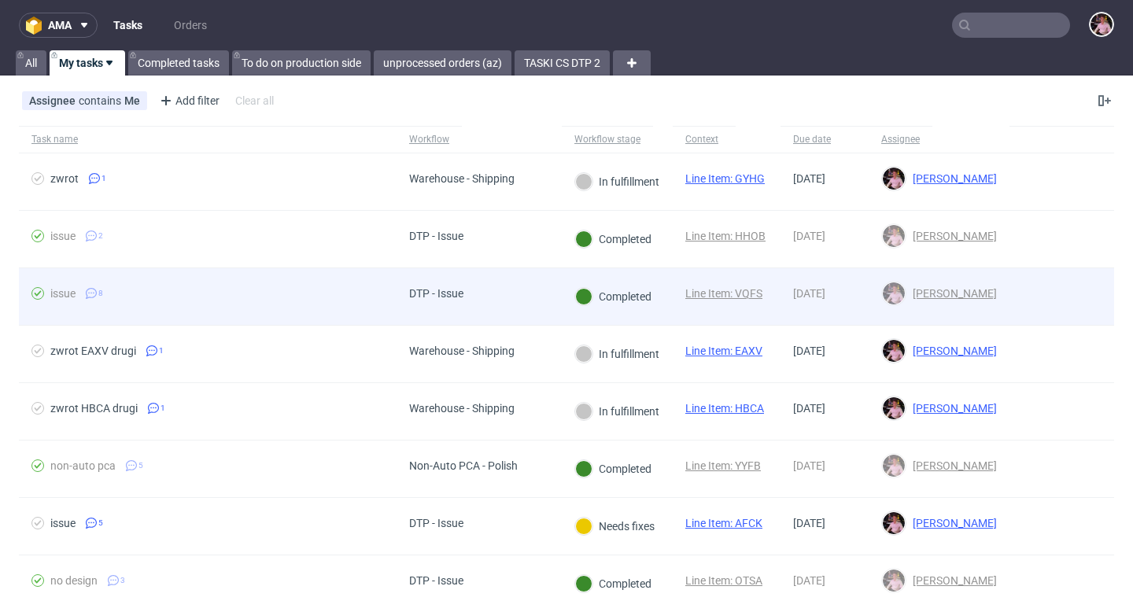
scroll to position [25, 0]
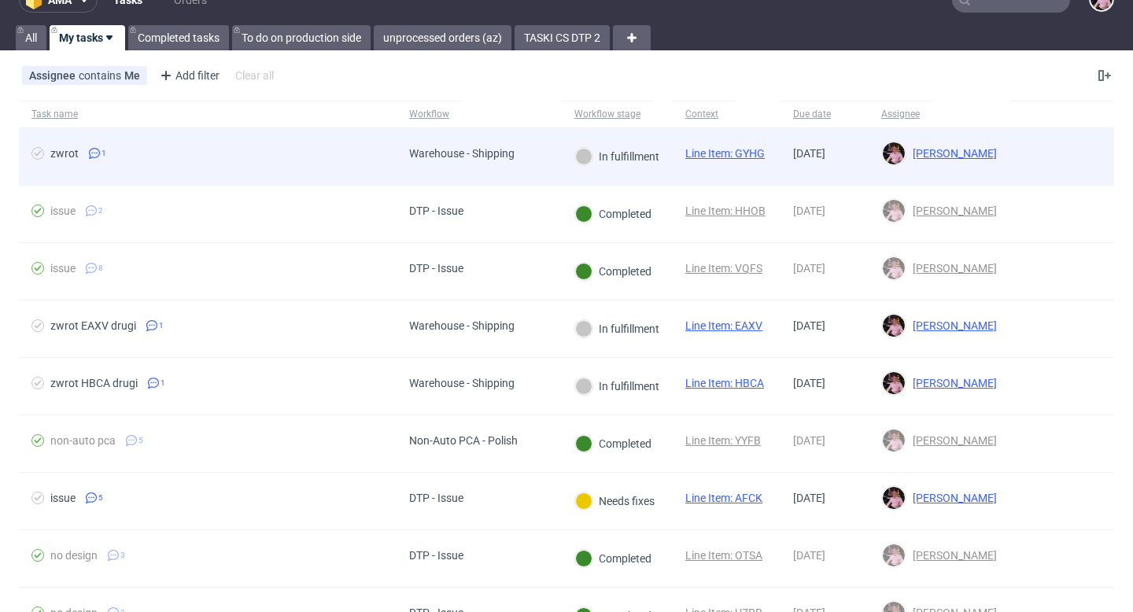
click at [569, 176] on div "In fulfillment" at bounding box center [617, 156] width 111 height 57
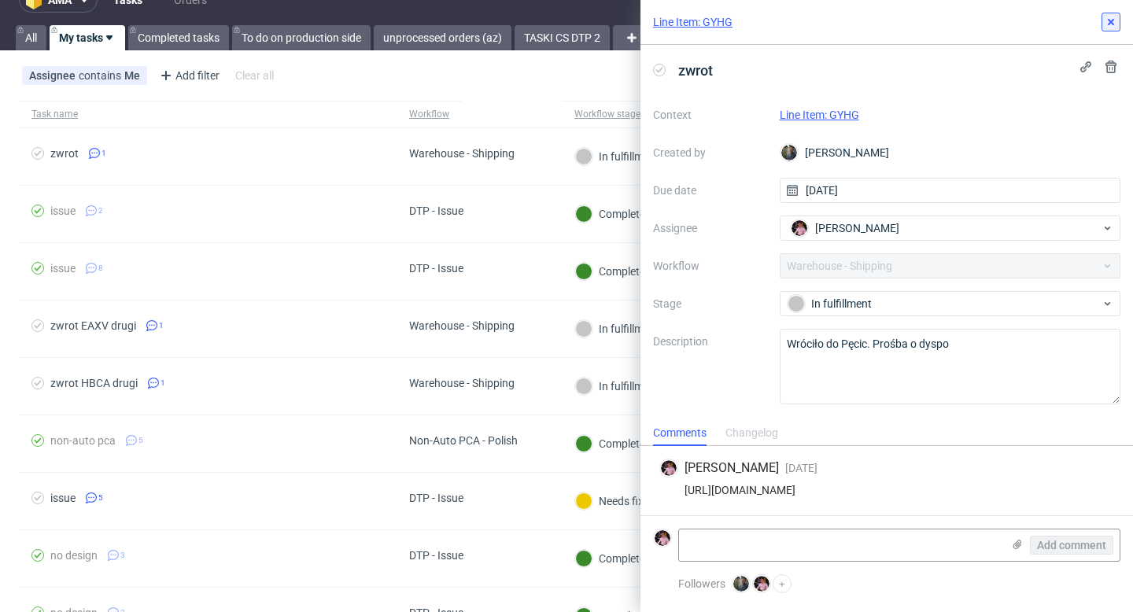
click at [1106, 26] on icon at bounding box center [1111, 22] width 13 height 13
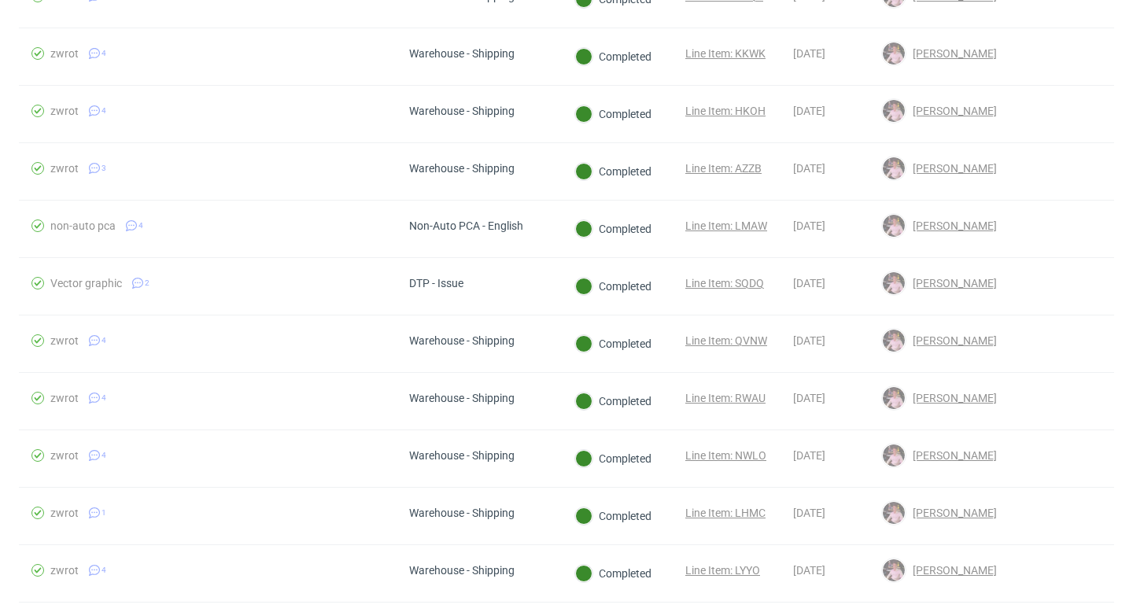
scroll to position [1315, 0]
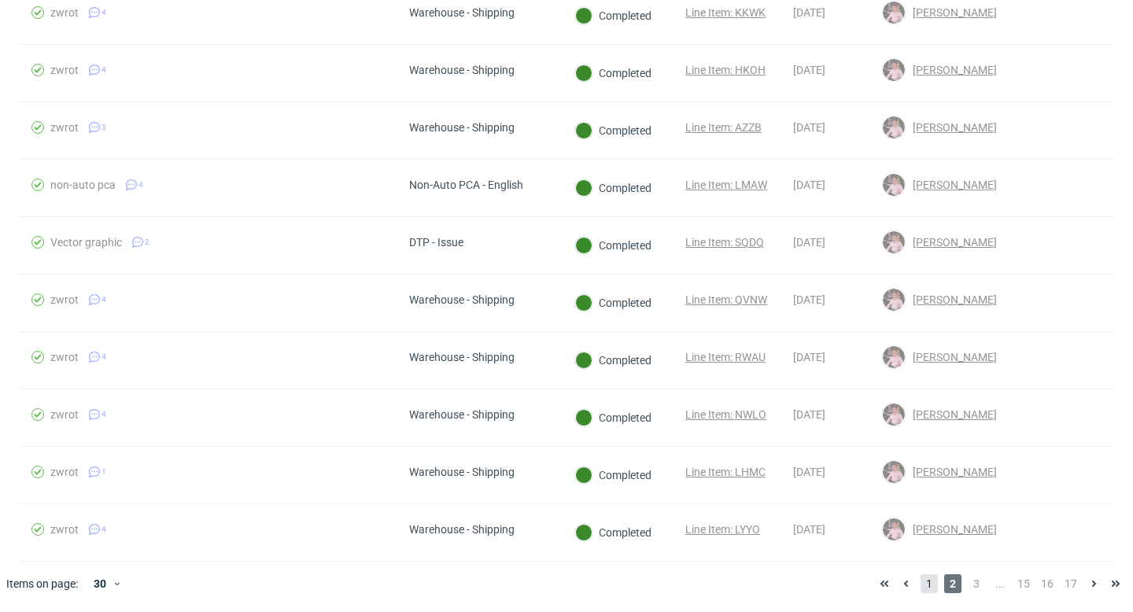
click at [925, 590] on span "1" at bounding box center [929, 584] width 17 height 19
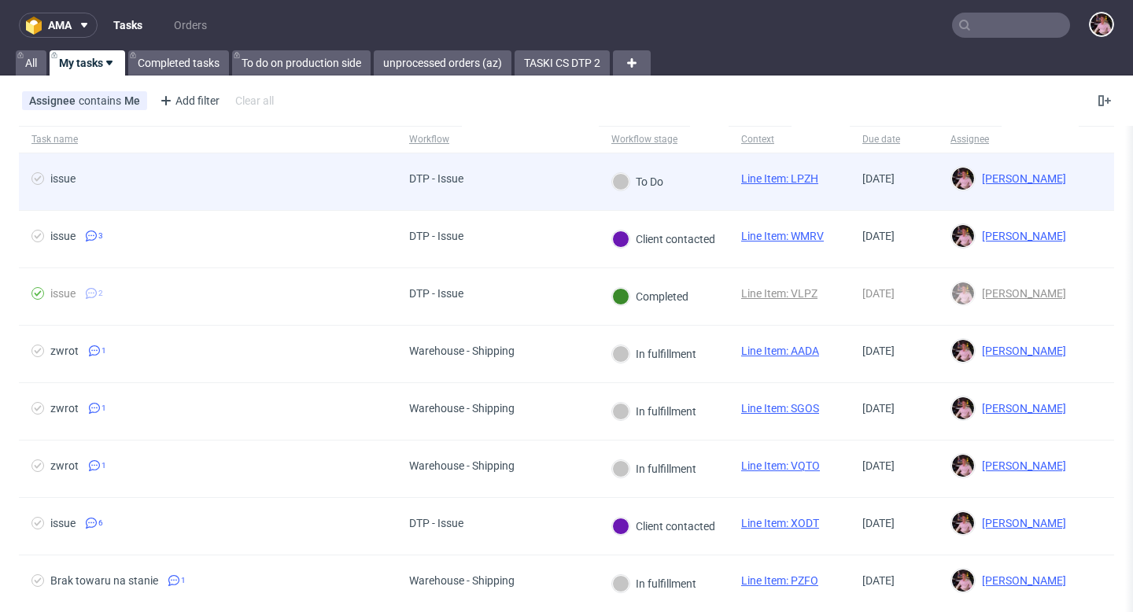
click at [385, 202] on div "issue" at bounding box center [208, 181] width 378 height 57
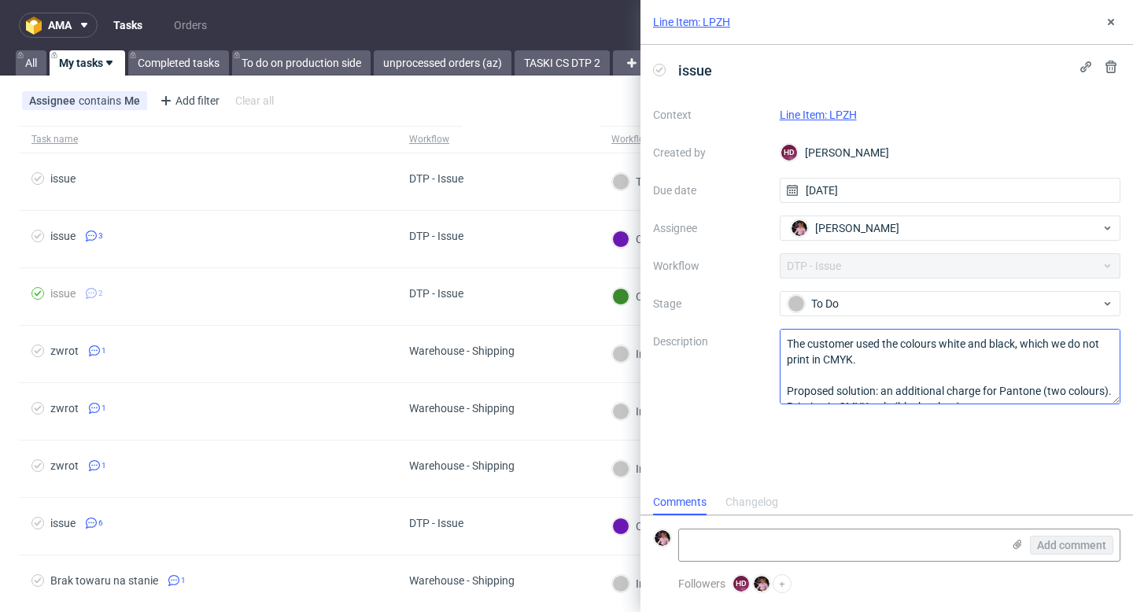
scroll to position [49, 0]
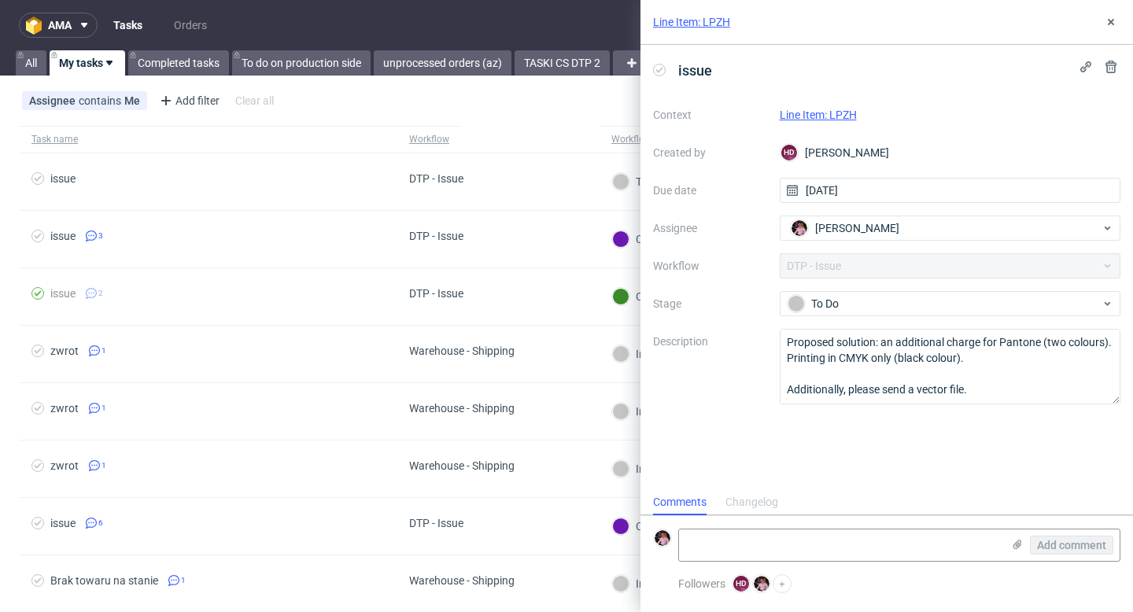
click at [804, 115] on link "Line Item: LPZH" at bounding box center [818, 115] width 77 height 13
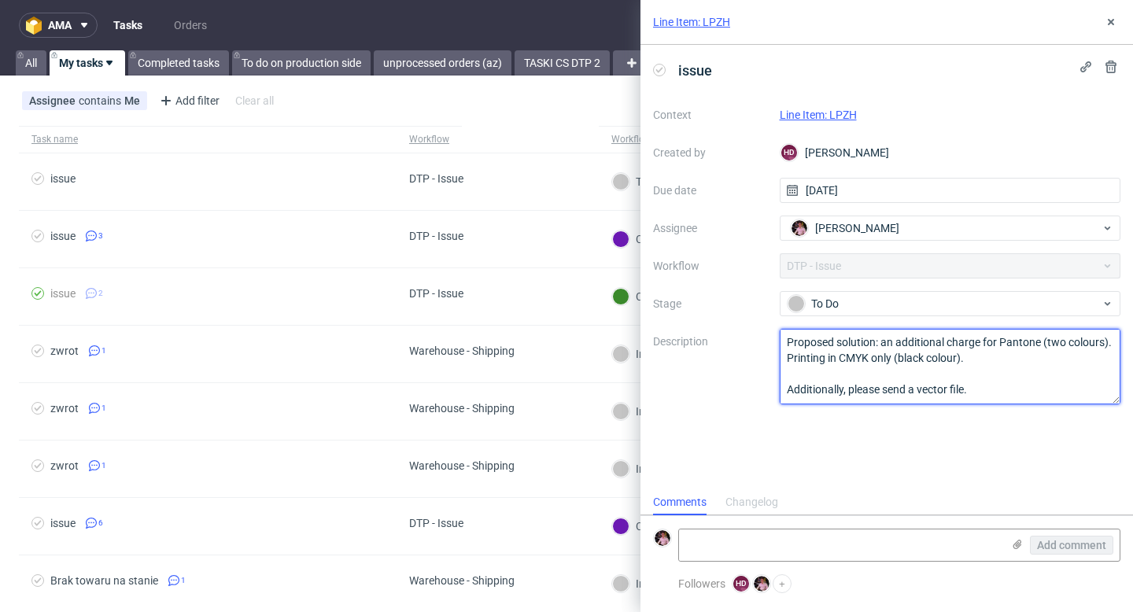
drag, startPoint x: 785, startPoint y: 342, endPoint x: 997, endPoint y: 429, distance: 229.8
click at [999, 429] on div "issue Context Line Item: LPZH Created by HD [PERSON_NAME] Due date [DATE] Assig…" at bounding box center [887, 267] width 493 height 445
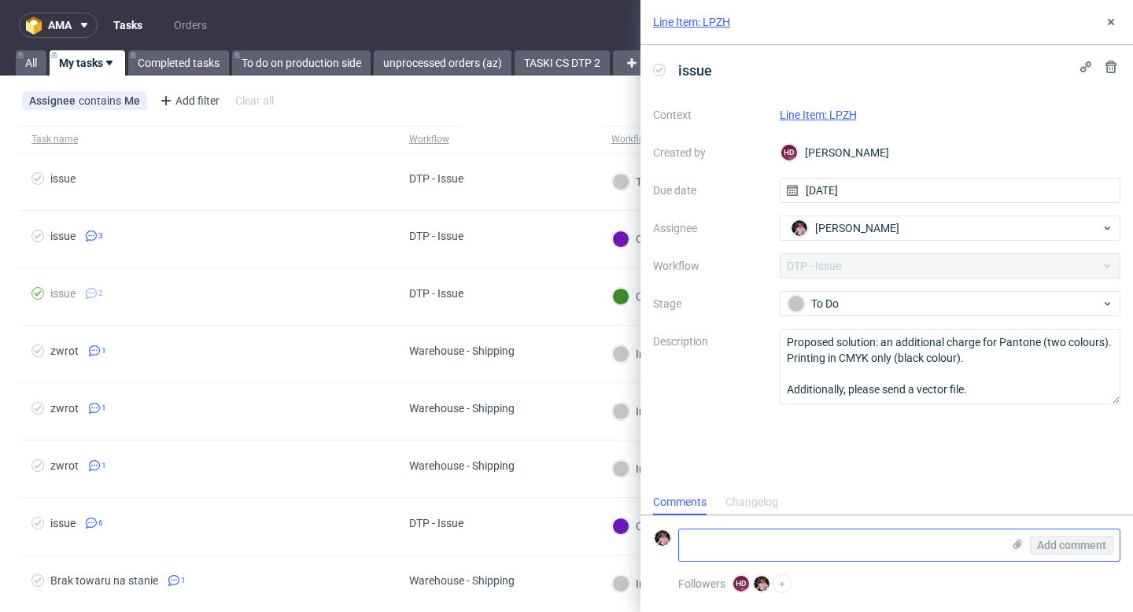
click at [826, 541] on textarea at bounding box center [840, 545] width 323 height 31
paste textarea "[URL][DOMAIN_NAME]"
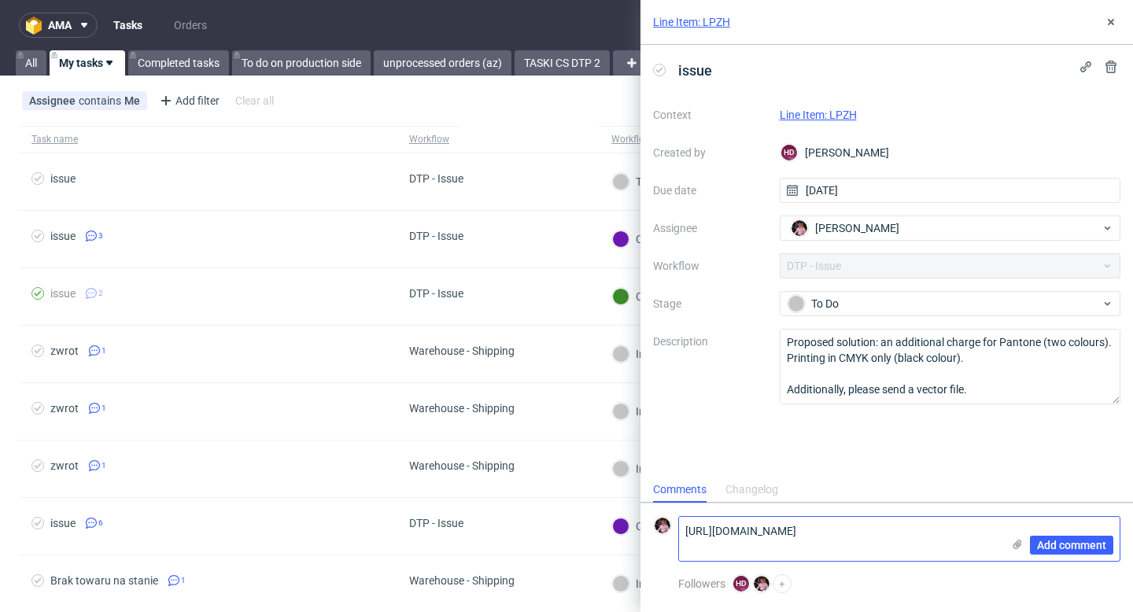
scroll to position [0, 0]
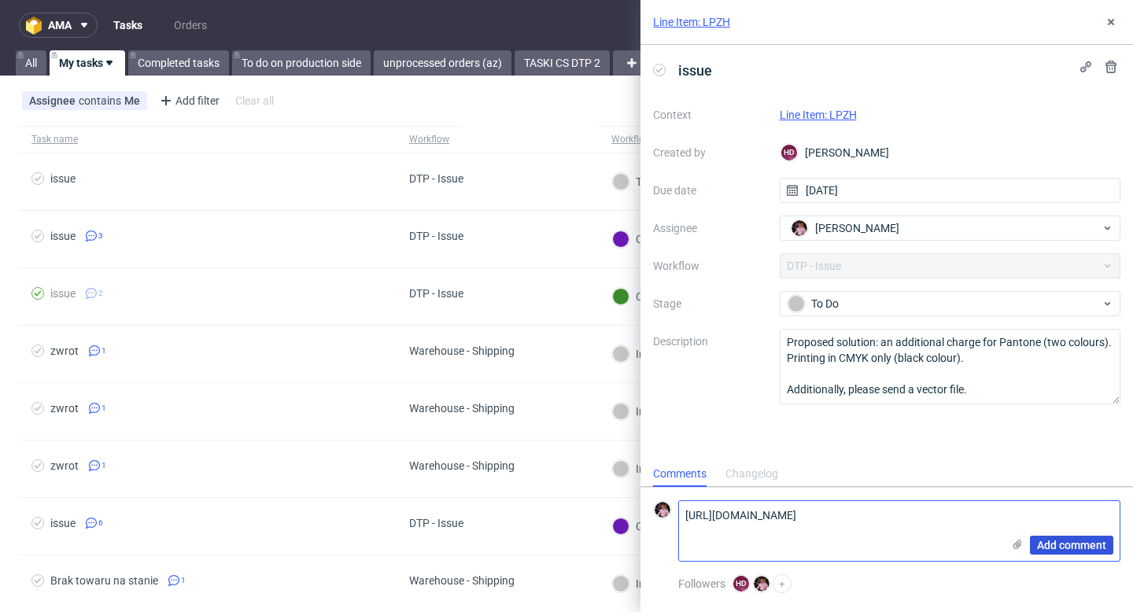
type textarea "[URL][DOMAIN_NAME]"
click at [1071, 549] on span "Add comment" at bounding box center [1071, 545] width 69 height 11
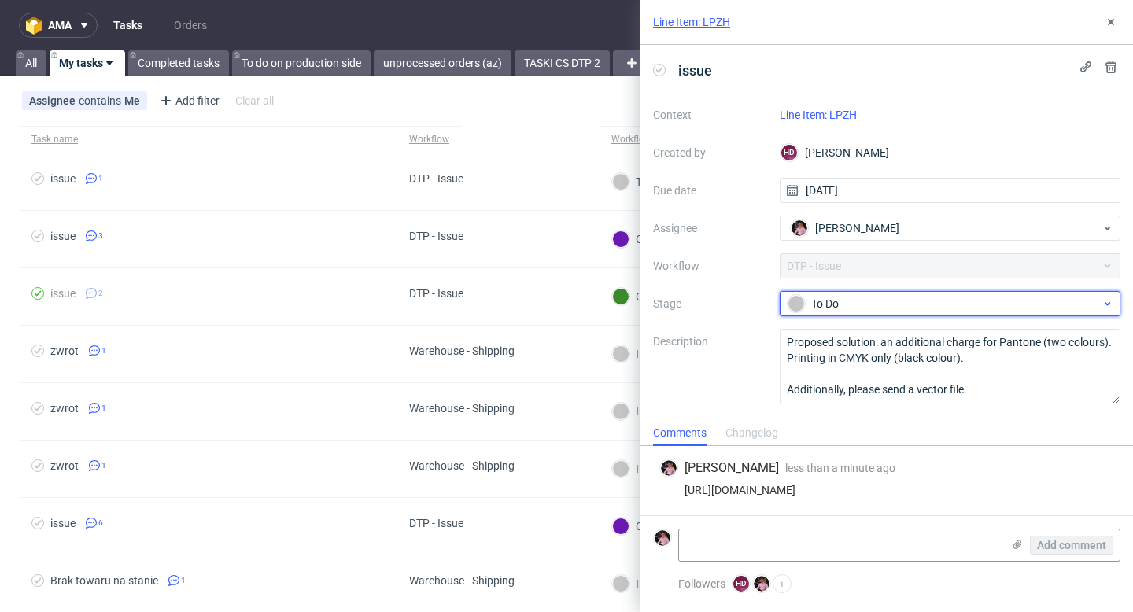
click at [901, 299] on div "To Do" at bounding box center [944, 303] width 313 height 17
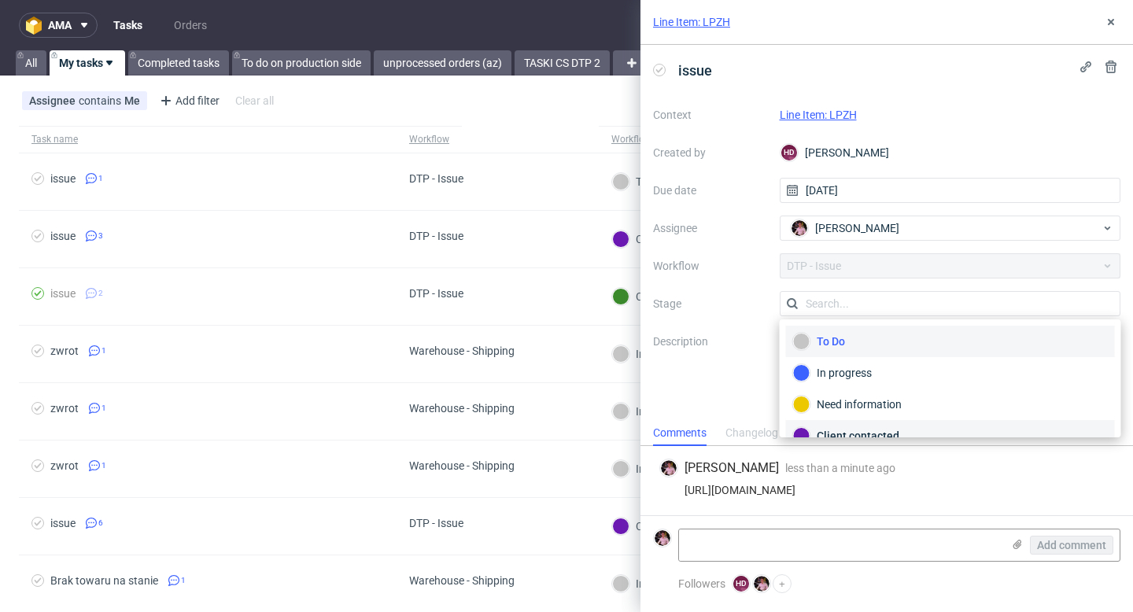
click at [867, 430] on div "Client contacted" at bounding box center [950, 435] width 315 height 17
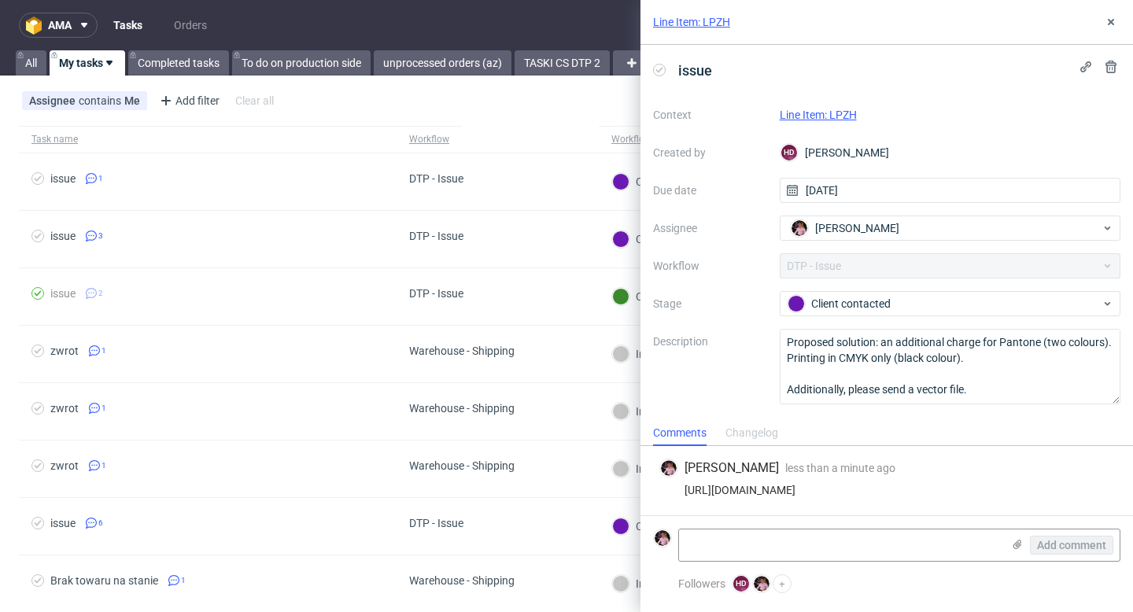
click at [1104, 31] on div "Line Item: LPZH" at bounding box center [887, 22] width 493 height 45
click at [1108, 20] on icon at bounding box center [1111, 22] width 13 height 13
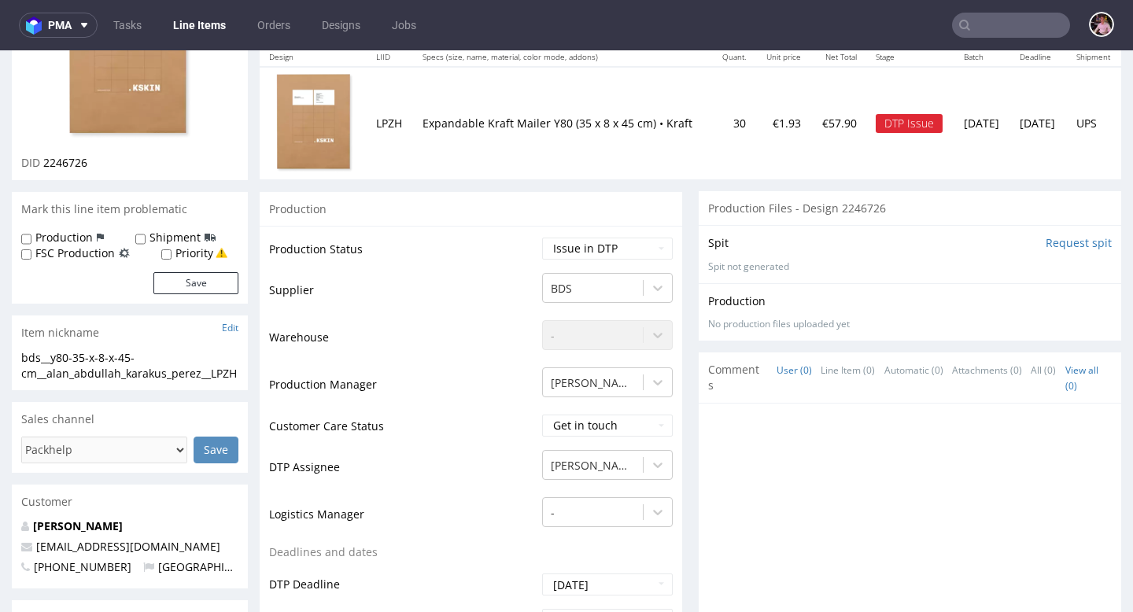
scroll to position [5, 0]
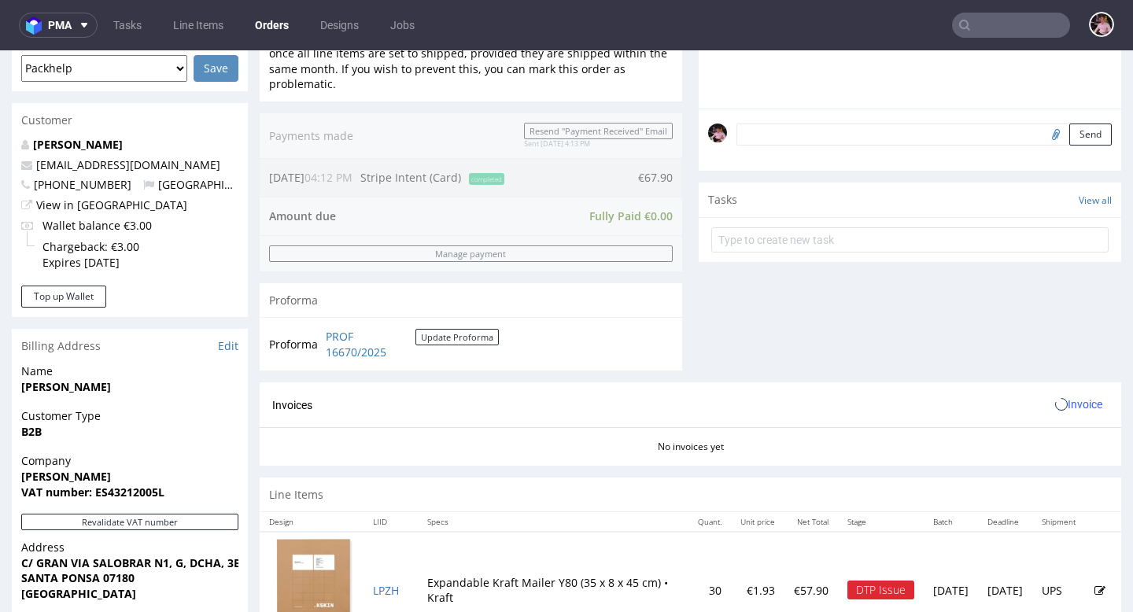
scroll to position [435, 0]
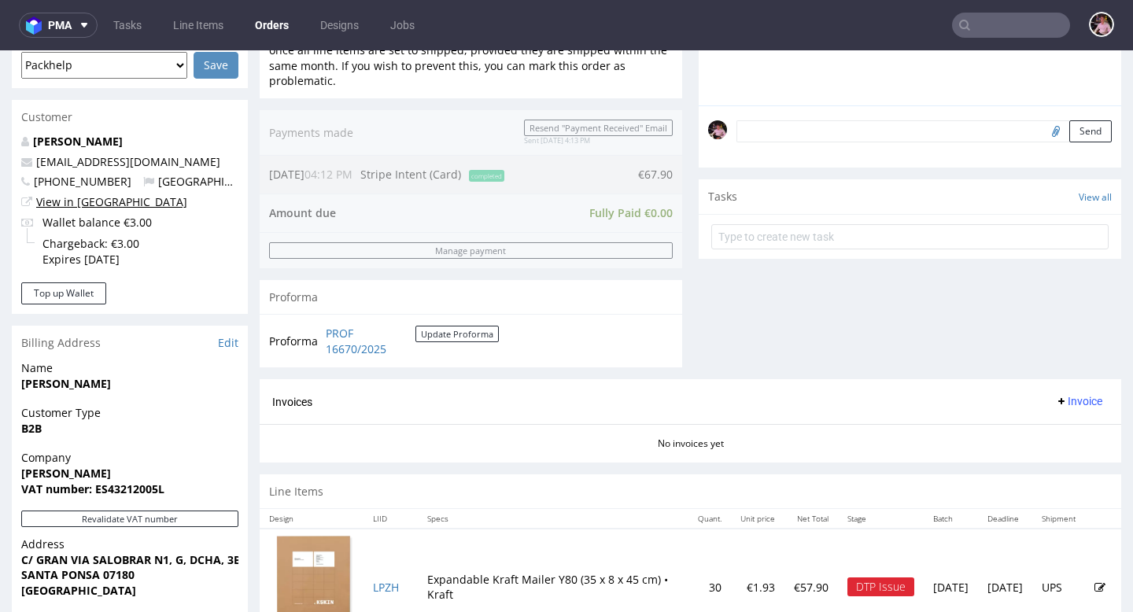
click at [76, 200] on link "View in [GEOGRAPHIC_DATA]" at bounding box center [111, 201] width 151 height 15
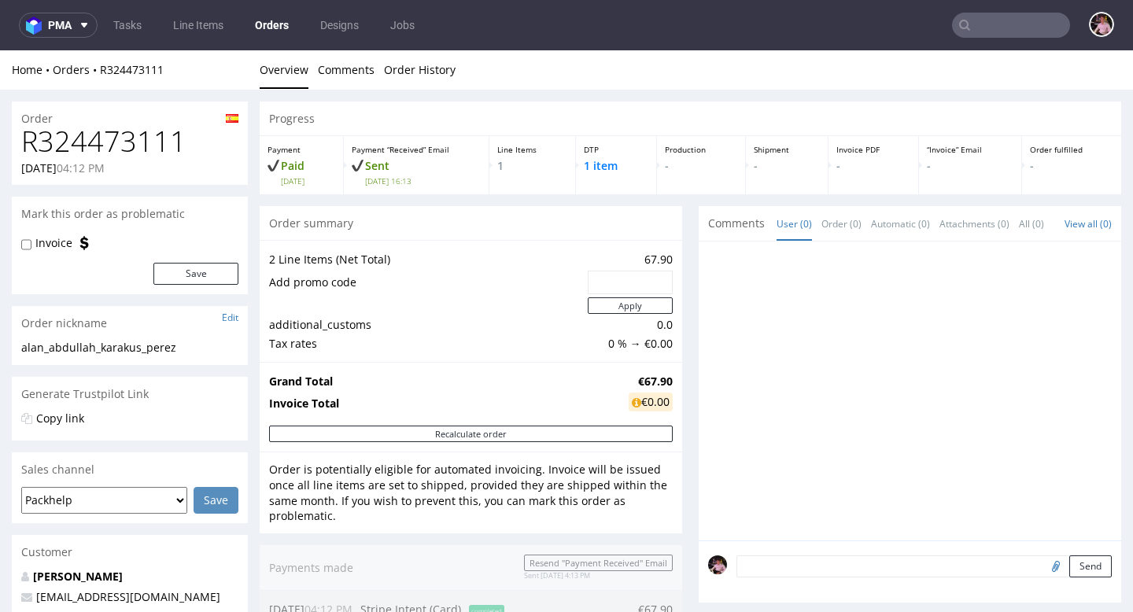
click at [145, 149] on h1 "R324473111" at bounding box center [129, 141] width 217 height 31
copy h1 "R324473111"
click at [128, 33] on link "Tasks" at bounding box center [127, 25] width 47 height 25
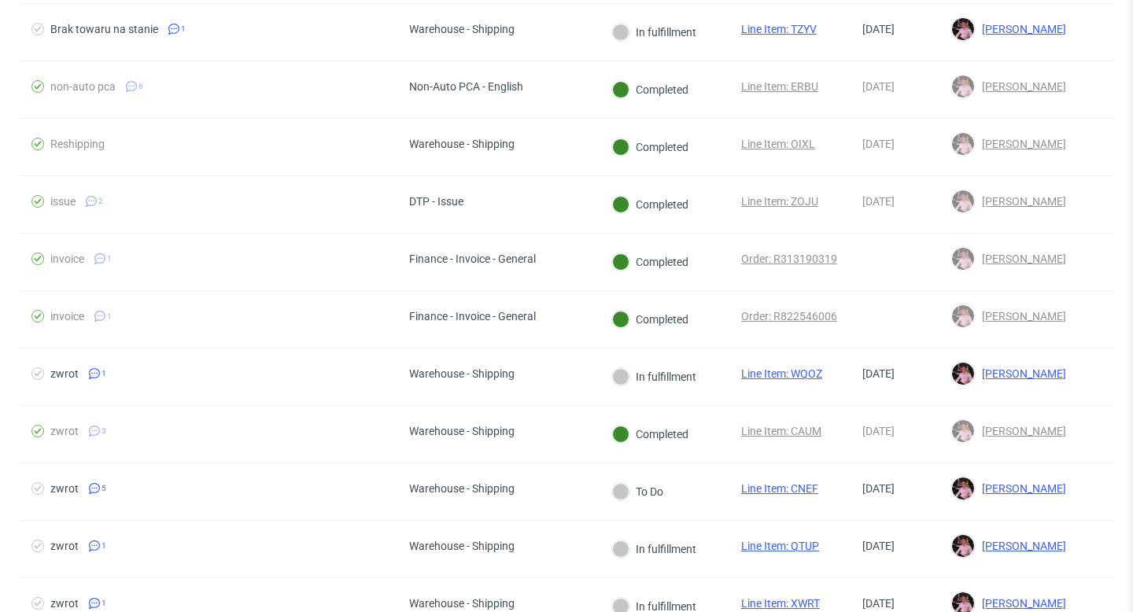
scroll to position [656, 0]
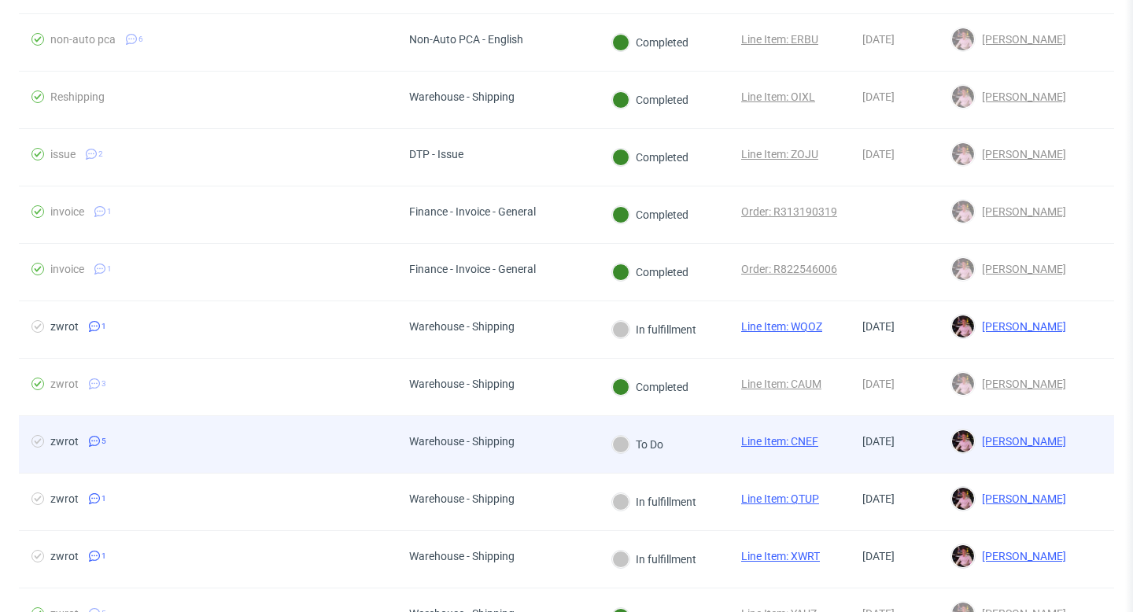
click at [466, 458] on div "Warehouse - Shipping" at bounding box center [462, 444] width 131 height 57
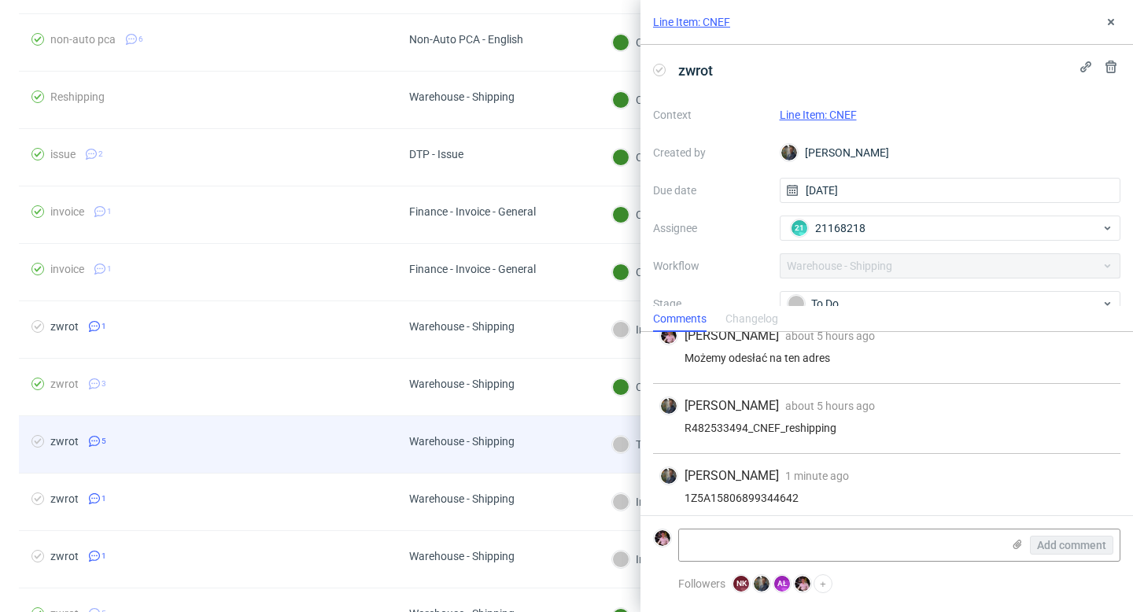
scroll to position [166, 0]
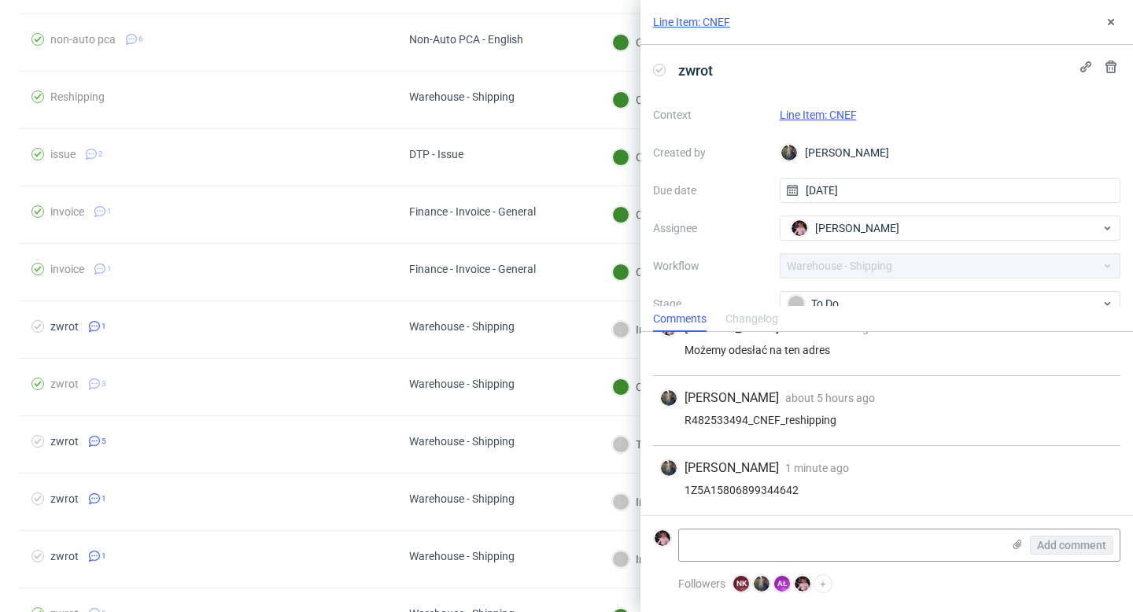
click at [754, 490] on div "1Z5A15806899344642" at bounding box center [887, 490] width 455 height 13
copy div "1Z5A15806899344642"
click at [841, 115] on link "Line Item: CNEF" at bounding box center [818, 115] width 77 height 13
copy div "1Z5A15806899344642"
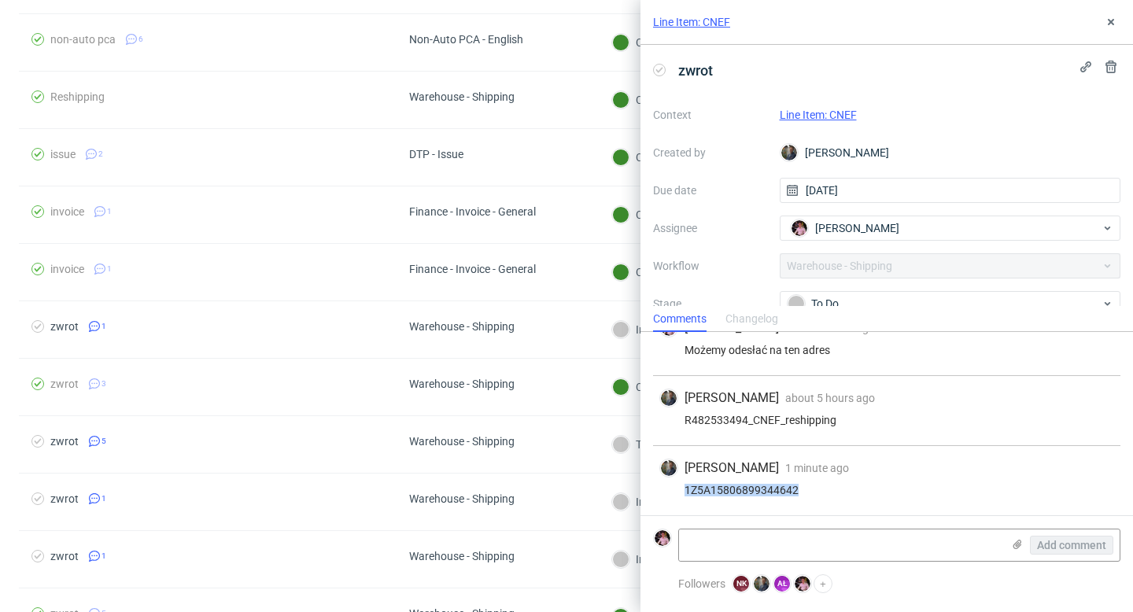
click at [780, 485] on div "1Z5A15806899344642" at bounding box center [887, 490] width 455 height 13
click at [760, 553] on textarea at bounding box center [840, 545] width 323 height 31
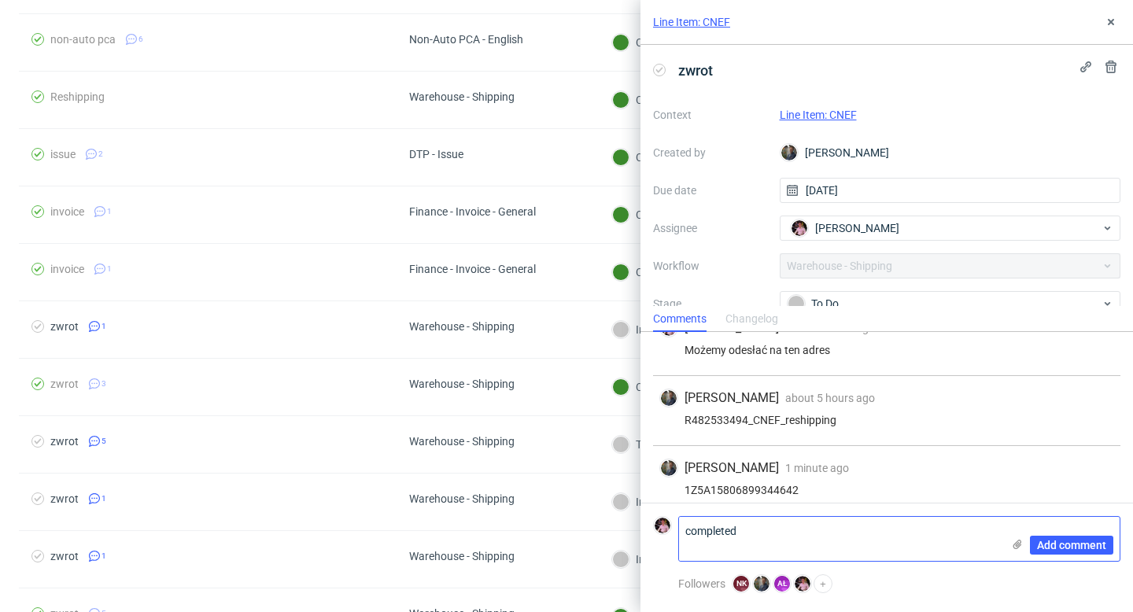
scroll to position [0, 0]
type textarea "completed"
click at [1056, 543] on span "Add comment" at bounding box center [1071, 545] width 69 height 11
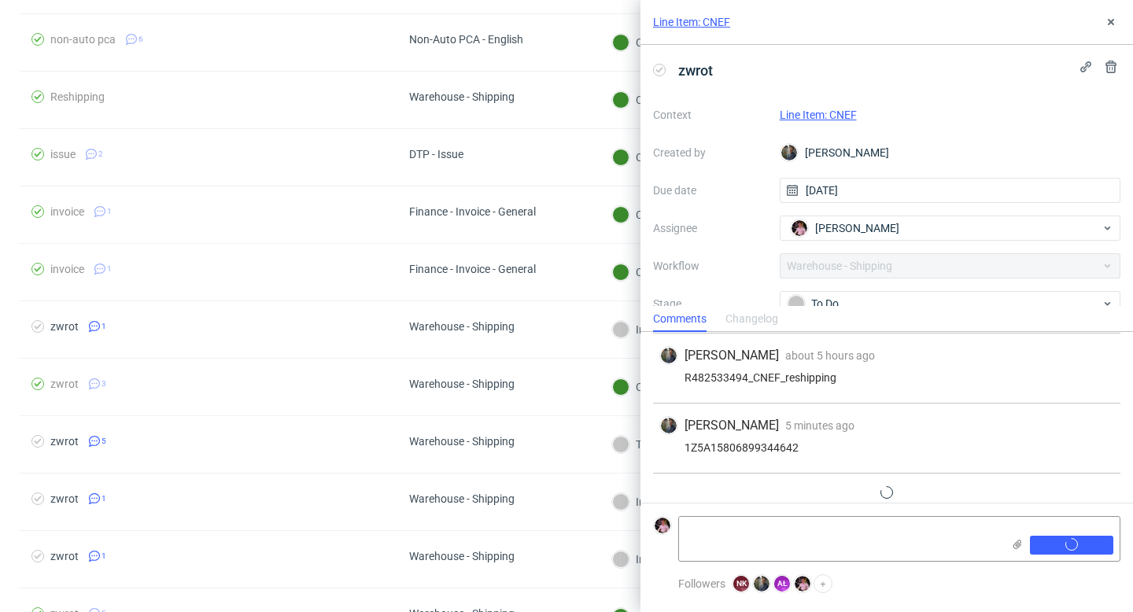
scroll to position [236, 0]
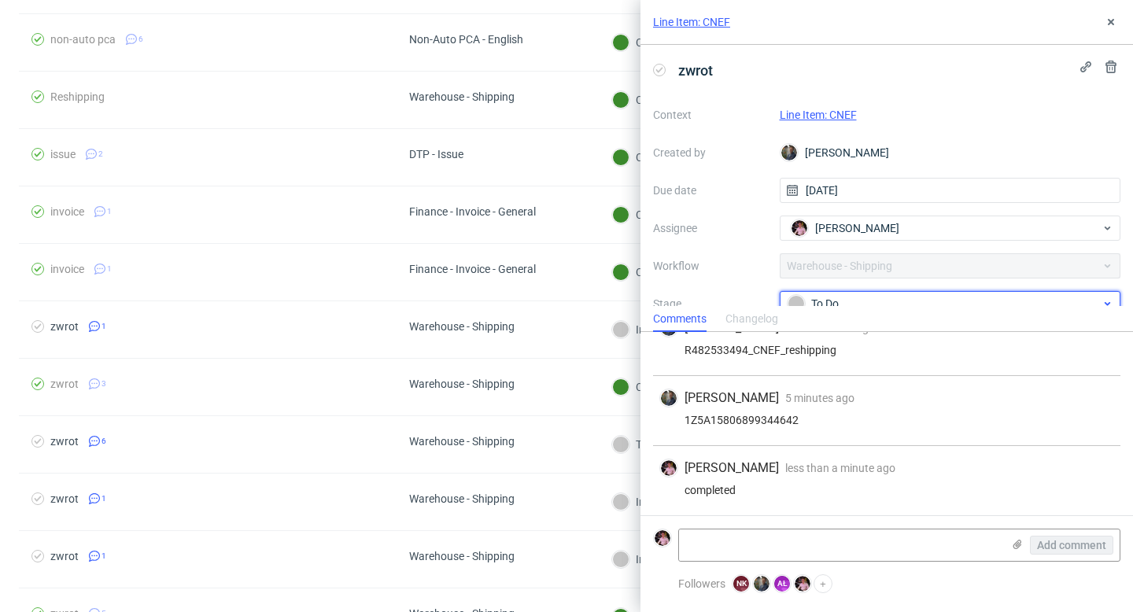
click at [827, 298] on div "To Do" at bounding box center [944, 303] width 313 height 17
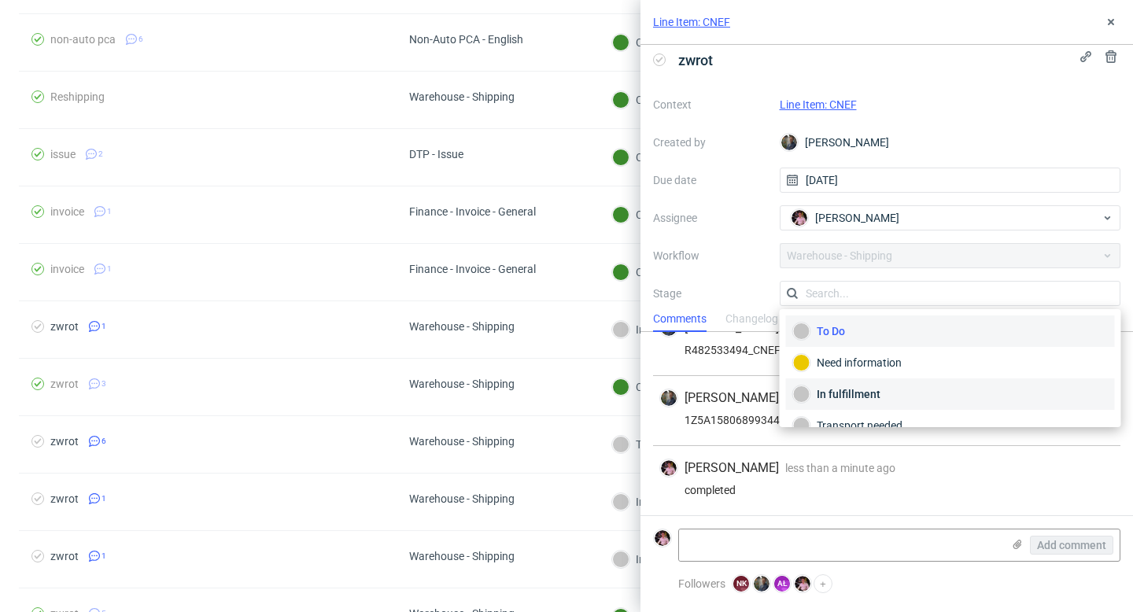
scroll to position [83, 0]
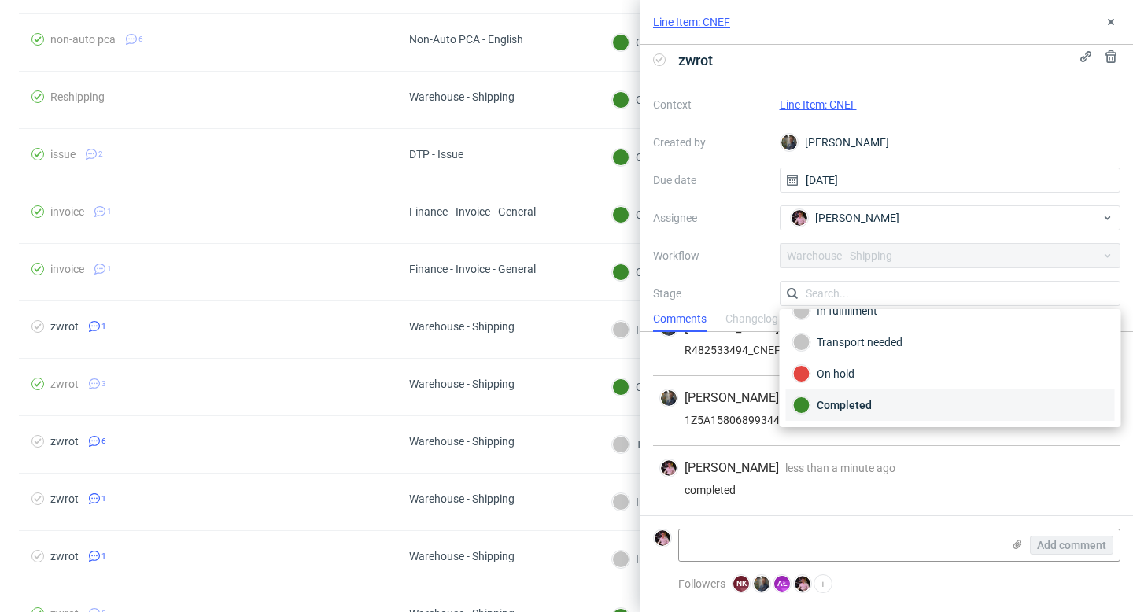
click at [871, 397] on div "Completed" at bounding box center [950, 405] width 315 height 17
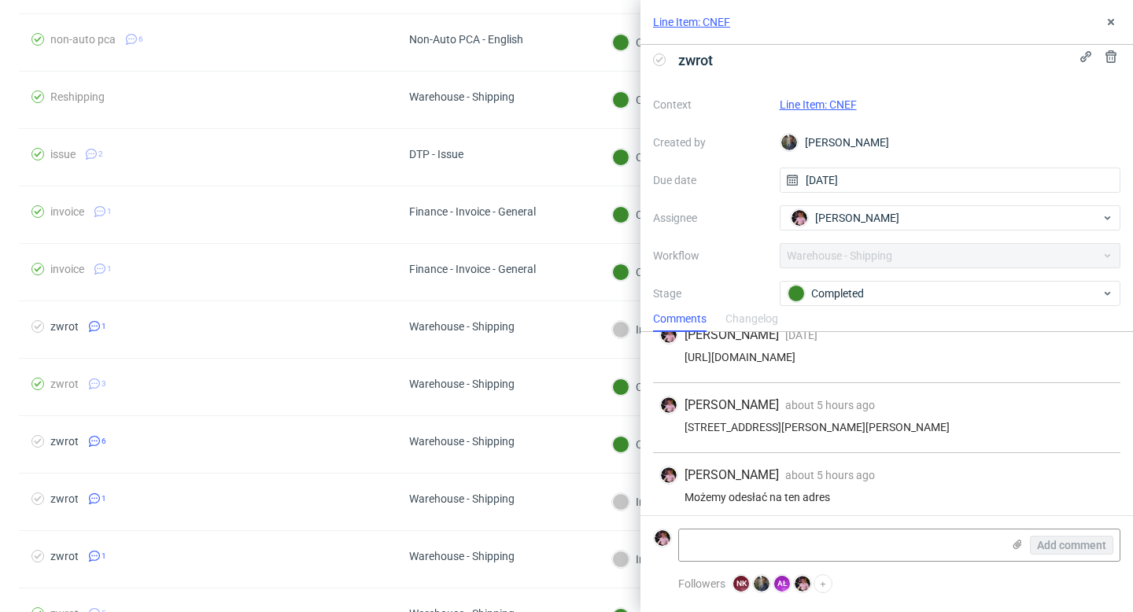
scroll to position [0, 0]
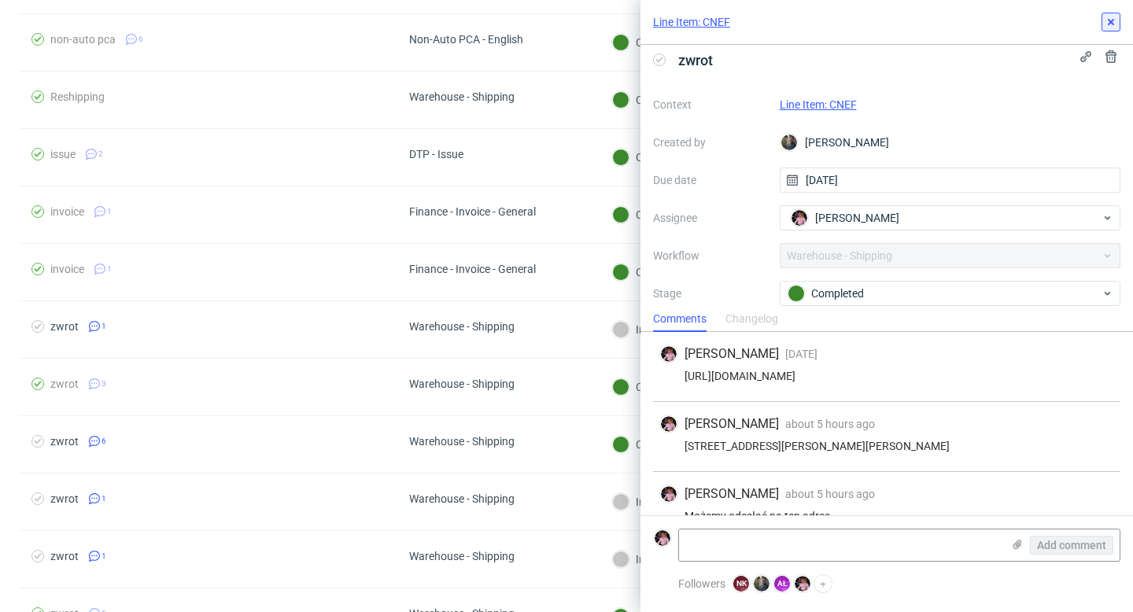
click at [1111, 14] on button at bounding box center [1111, 22] width 19 height 19
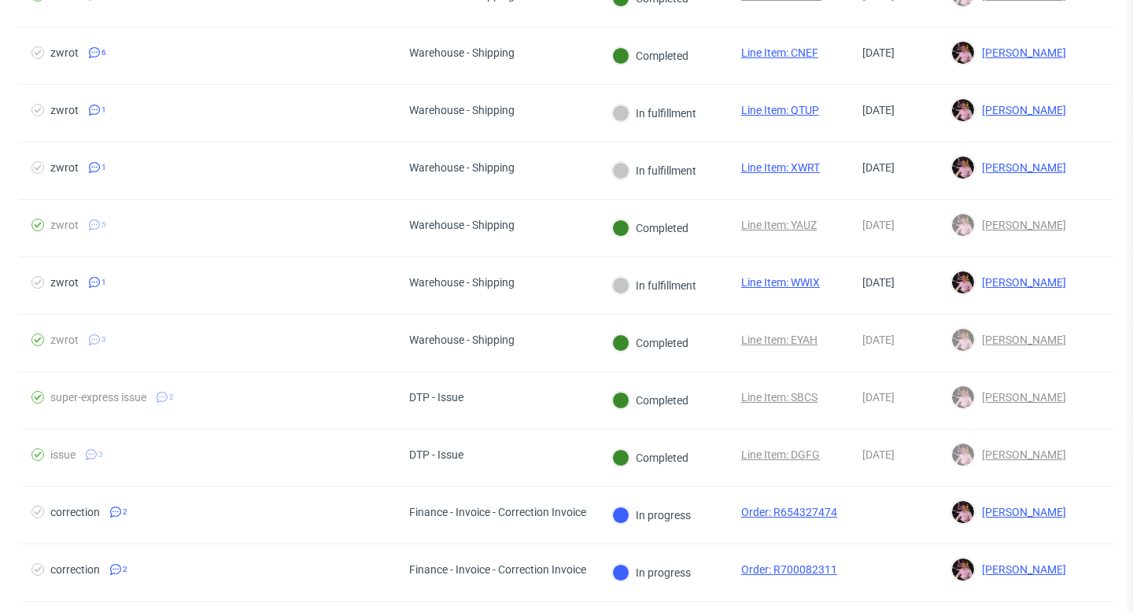
scroll to position [1315, 0]
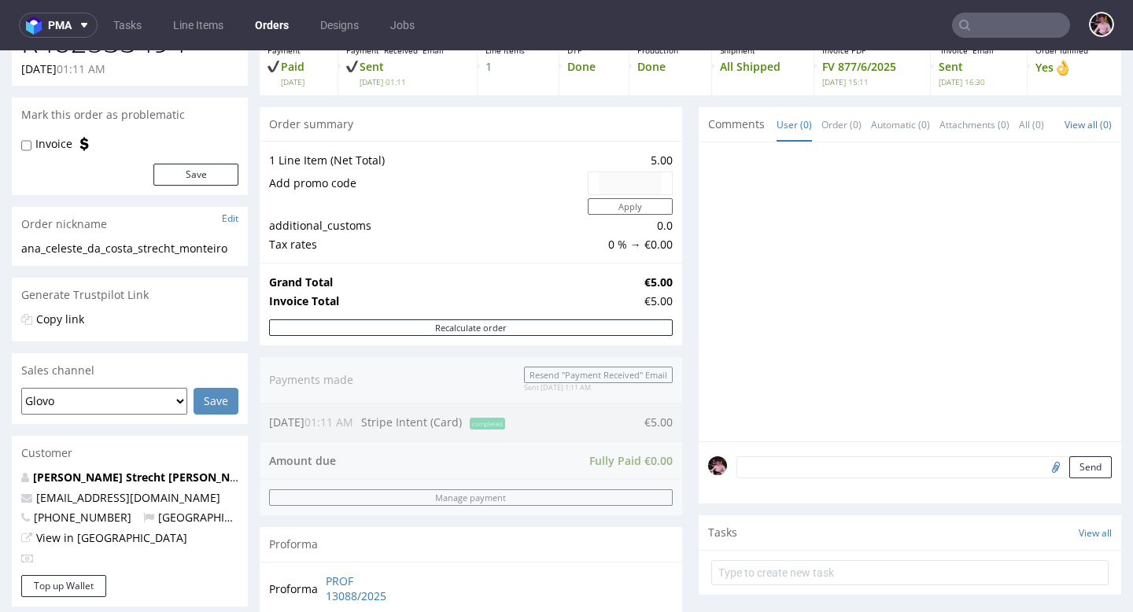
scroll to position [100, 0]
click at [76, 536] on link "View in [GEOGRAPHIC_DATA]" at bounding box center [111, 537] width 151 height 15
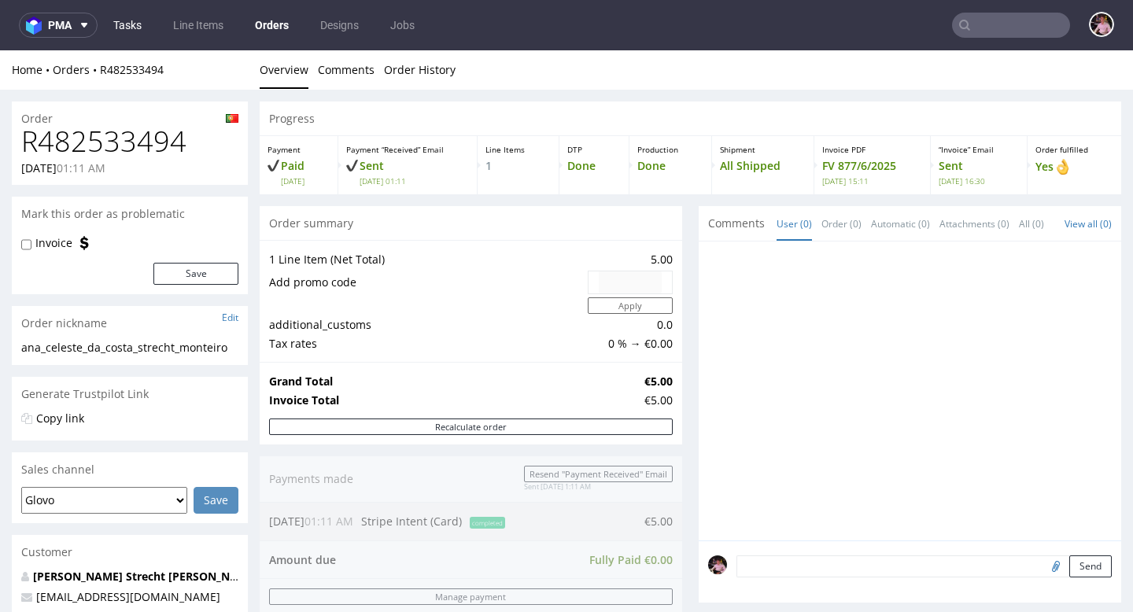
click at [117, 25] on link "Tasks" at bounding box center [127, 25] width 47 height 25
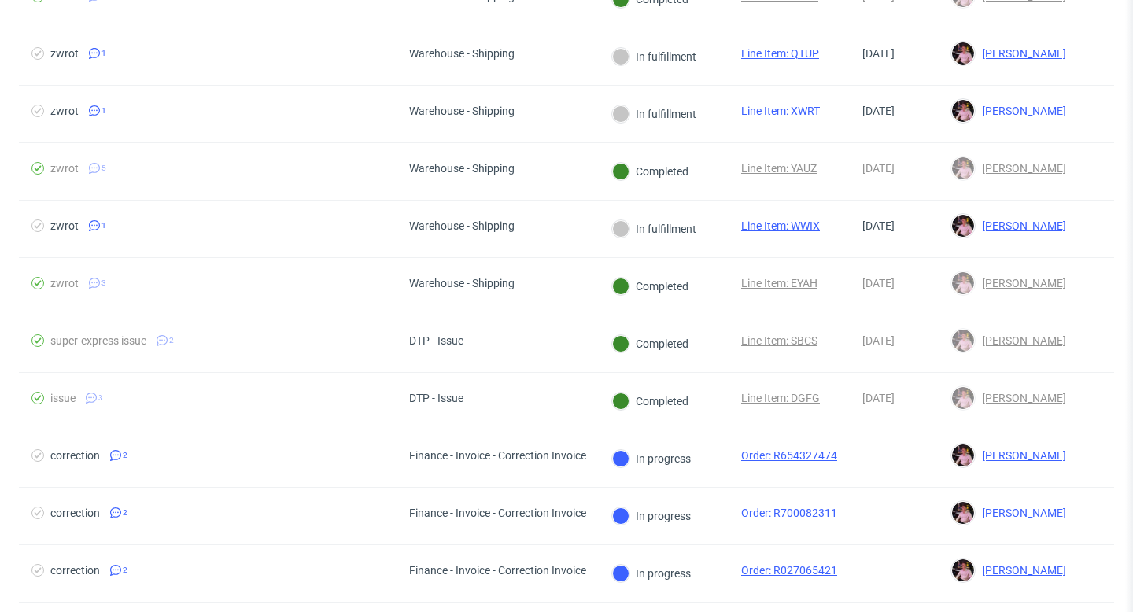
scroll to position [1105, 0]
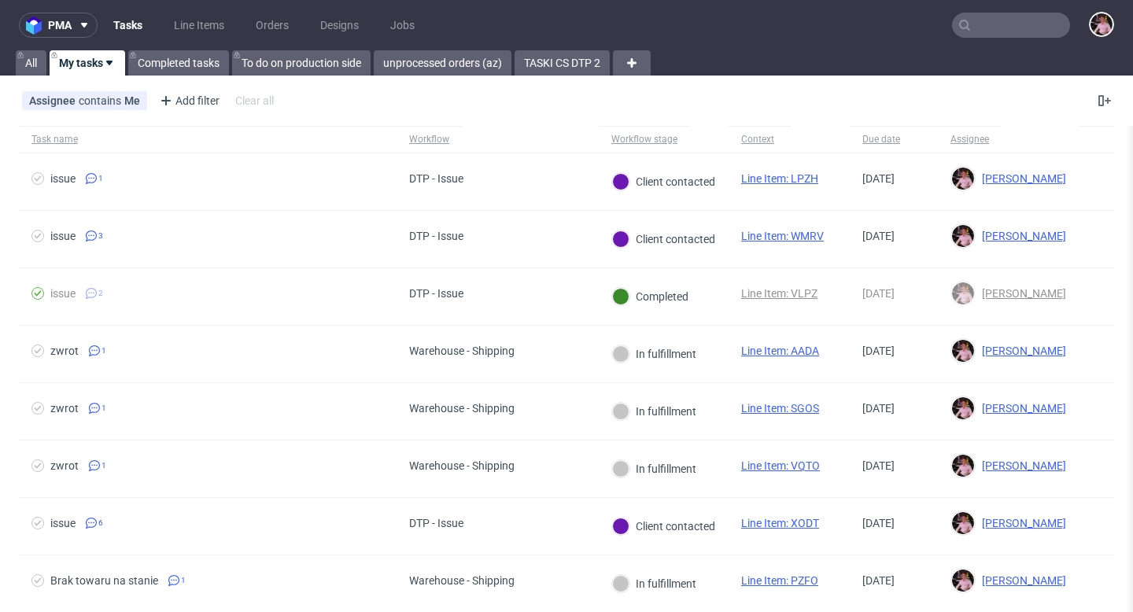
scroll to position [10, 0]
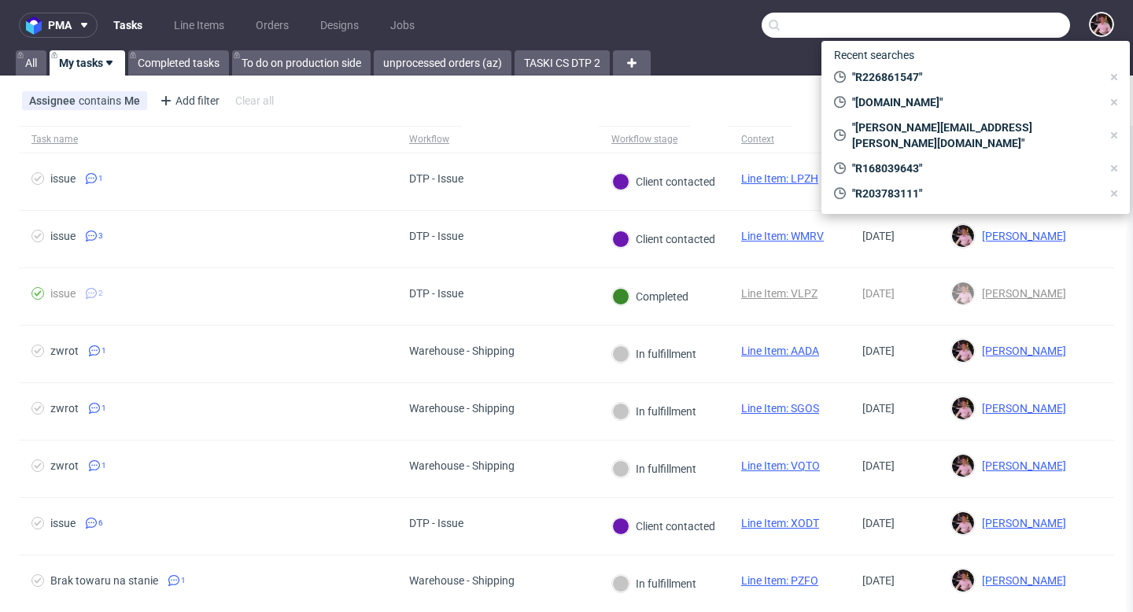
click at [984, 35] on input "text" at bounding box center [916, 25] width 309 height 25
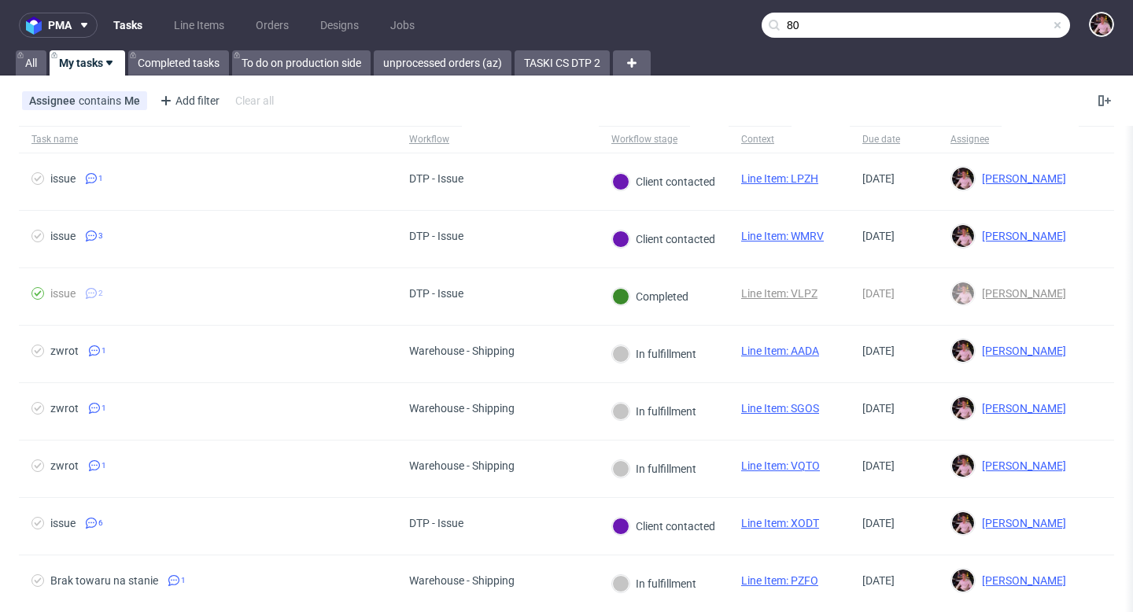
type input "8"
